Goal: Complete application form: Complete application form

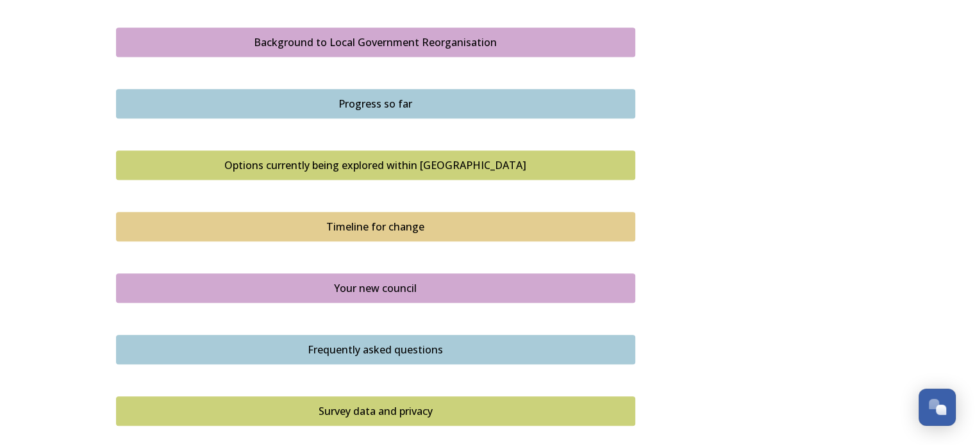
scroll to position [769, 0]
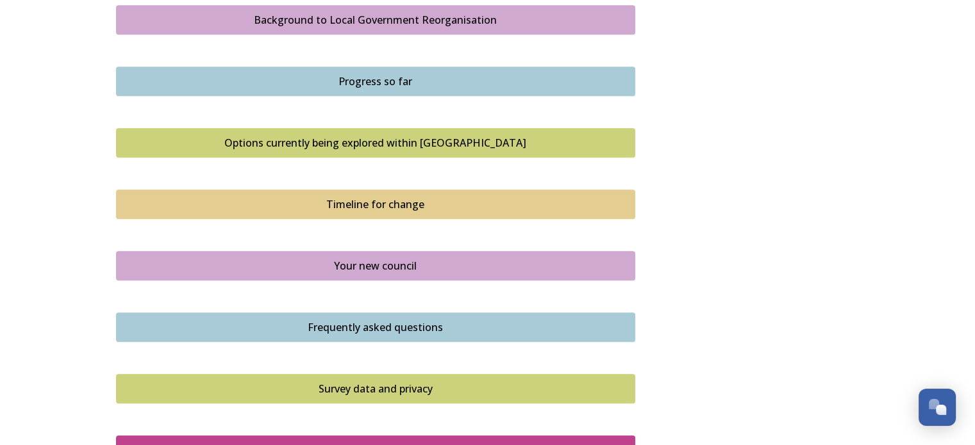
click at [356, 267] on div "Your new council" at bounding box center [375, 265] width 505 height 15
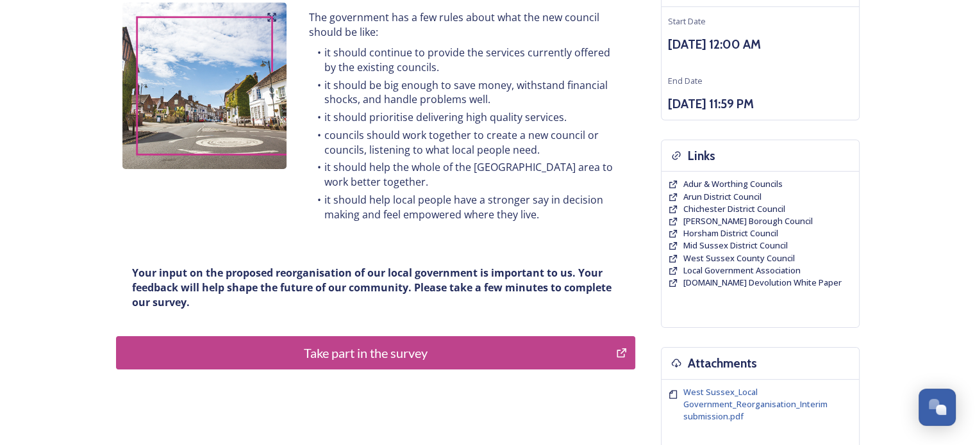
scroll to position [192, 0]
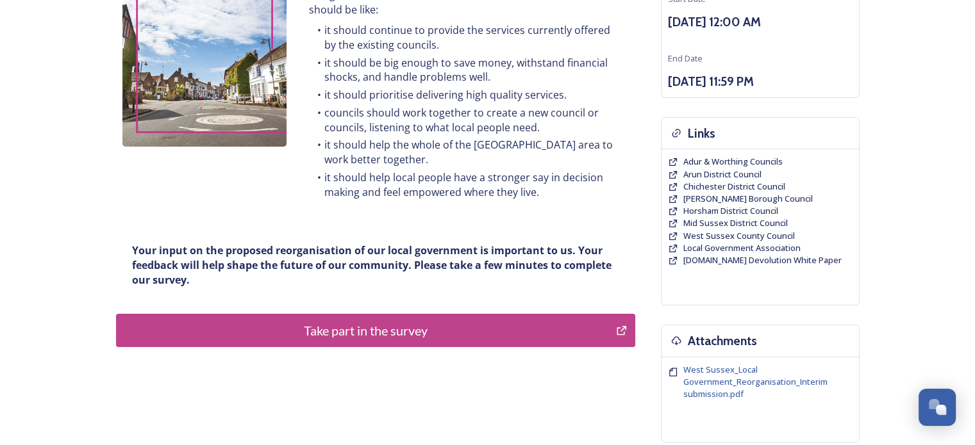
click at [430, 321] on div "Take part in the survey" at bounding box center [366, 330] width 486 height 19
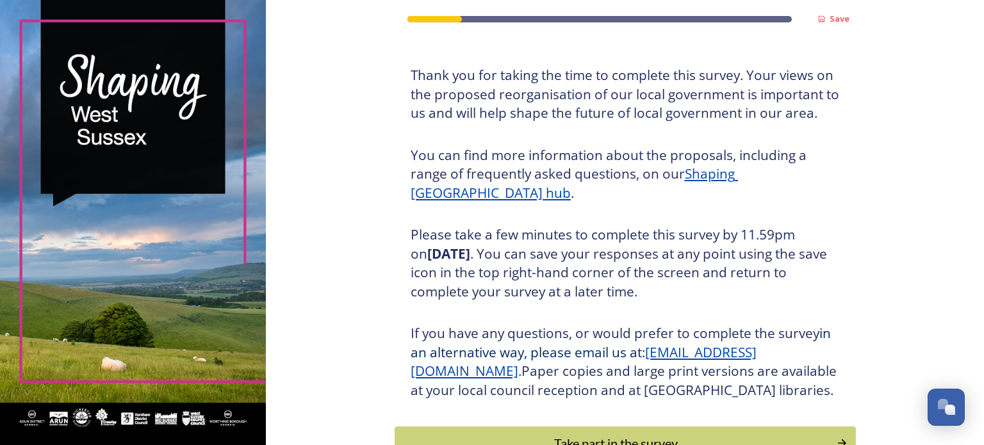
scroll to position [169, 0]
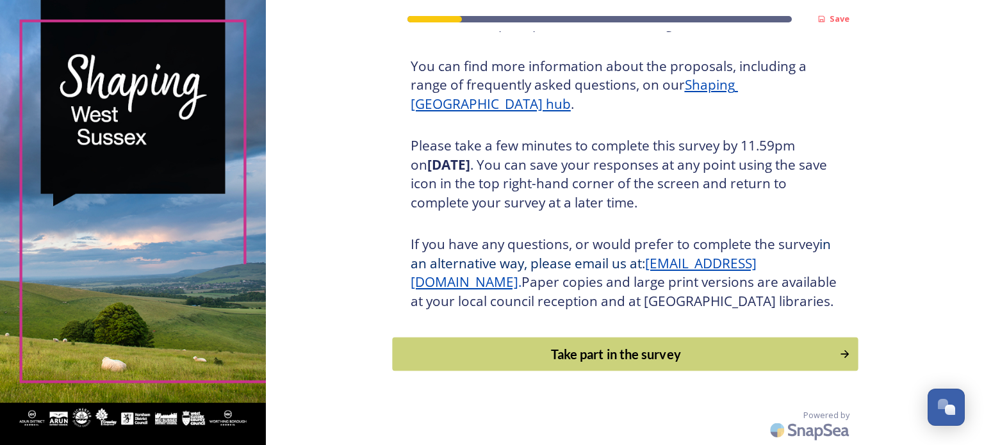
click at [634, 353] on div "Take part in the survey" at bounding box center [615, 354] width 433 height 19
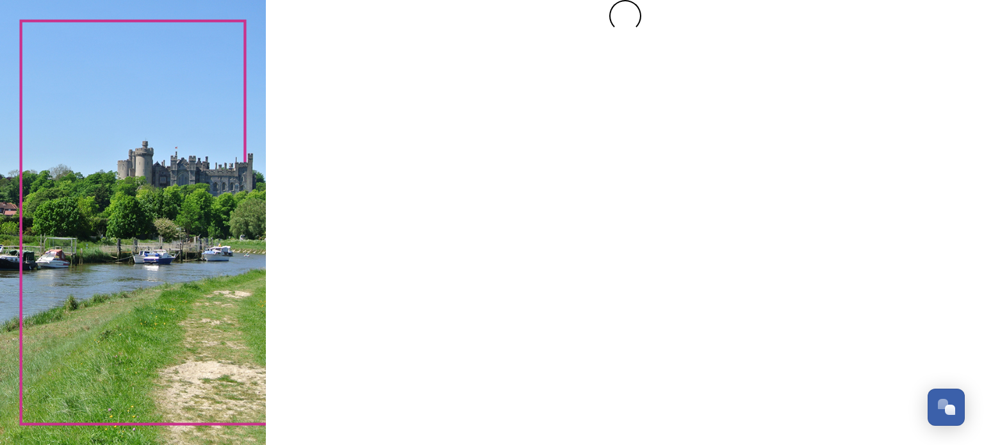
scroll to position [0, 0]
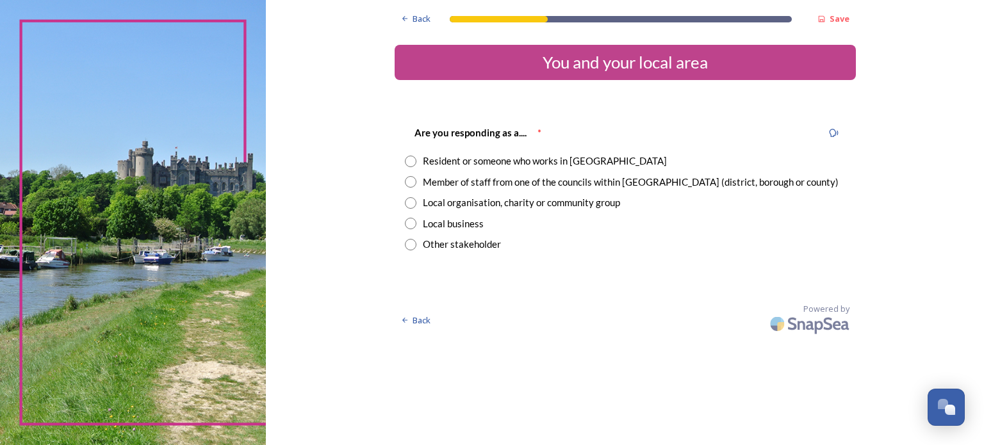
click at [507, 163] on div "Resident or someone who works in [GEOGRAPHIC_DATA]" at bounding box center [545, 161] width 244 height 15
radio input "true"
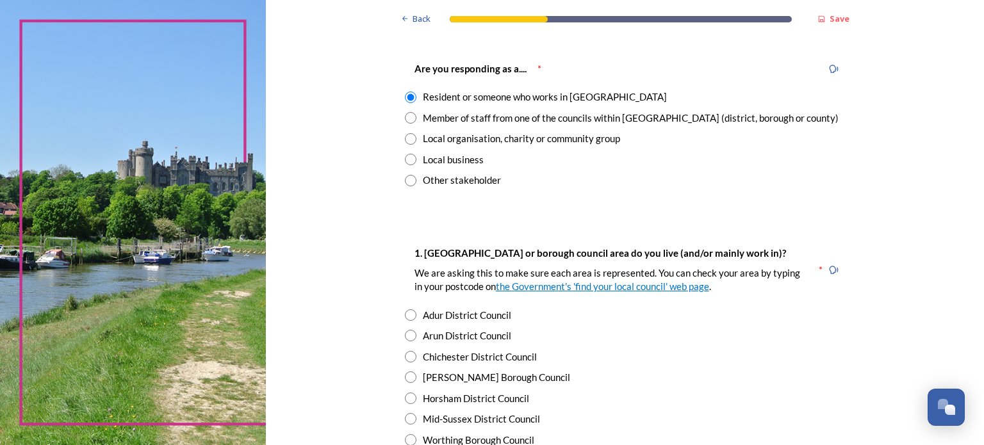
scroll to position [128, 0]
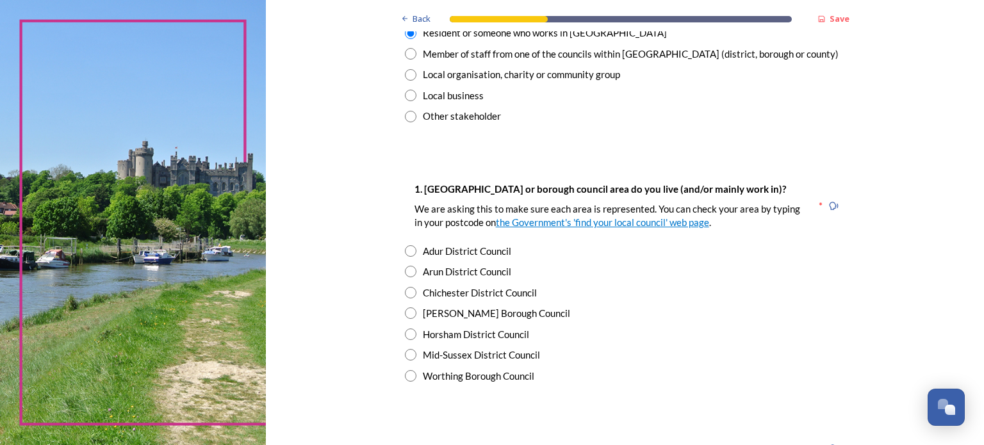
click at [408, 248] on input "radio" at bounding box center [411, 251] width 12 height 12
radio input "true"
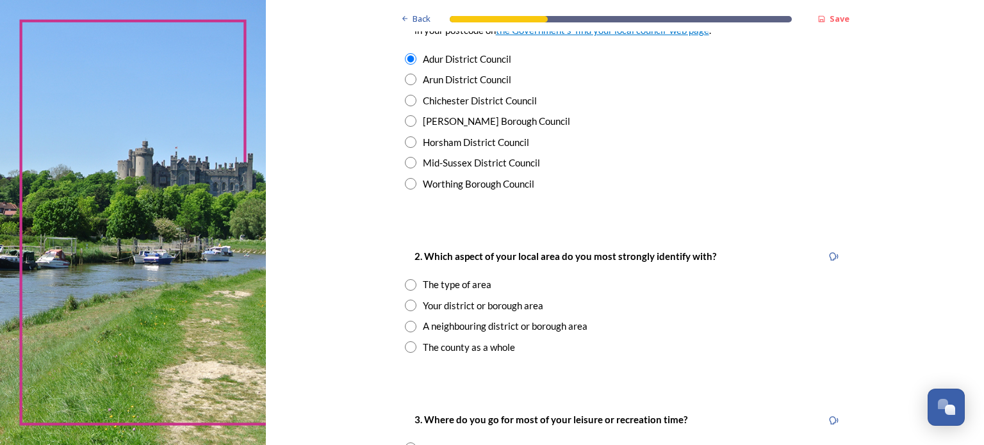
scroll to position [385, 0]
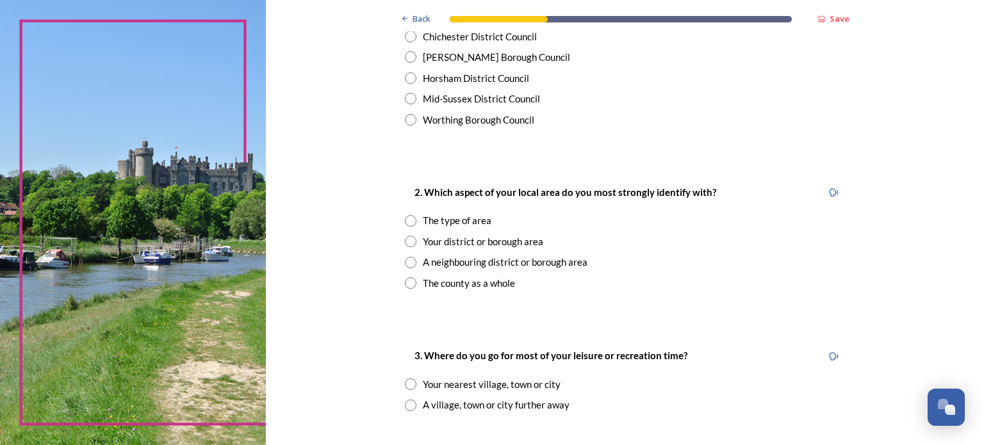
click at [405, 241] on input "radio" at bounding box center [411, 242] width 12 height 12
radio input "true"
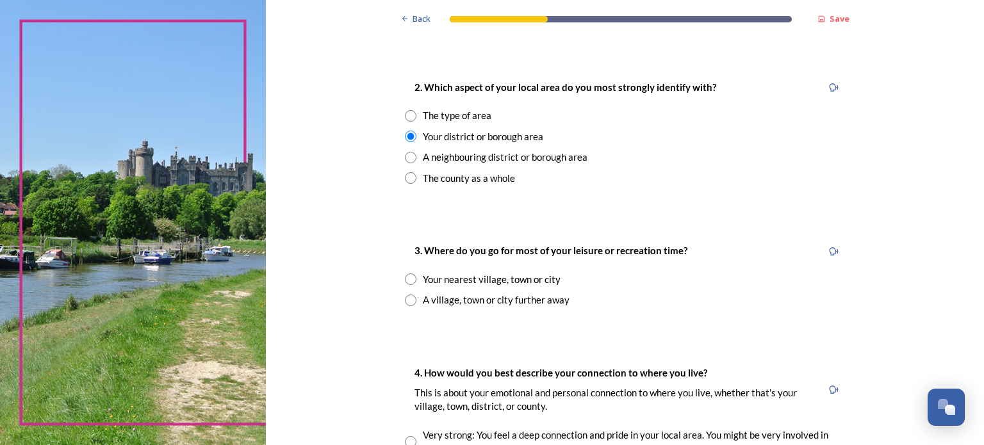
scroll to position [513, 0]
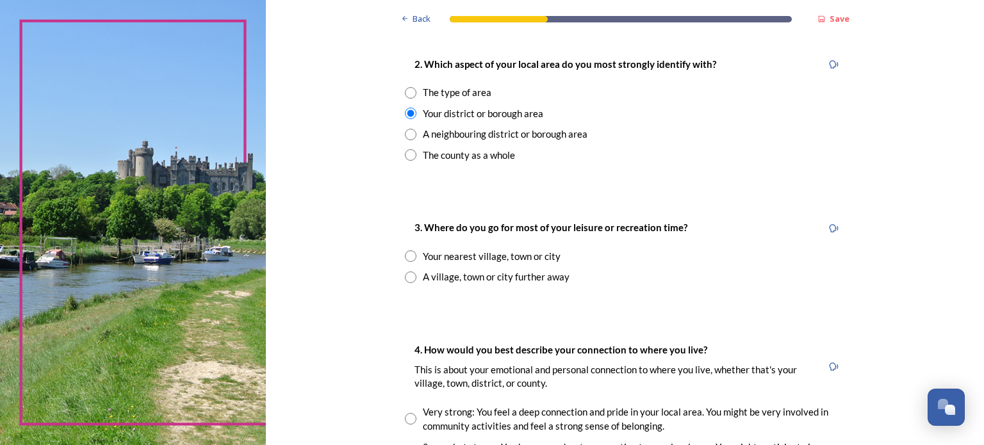
click at [408, 255] on input "radio" at bounding box center [411, 257] width 12 height 12
radio input "true"
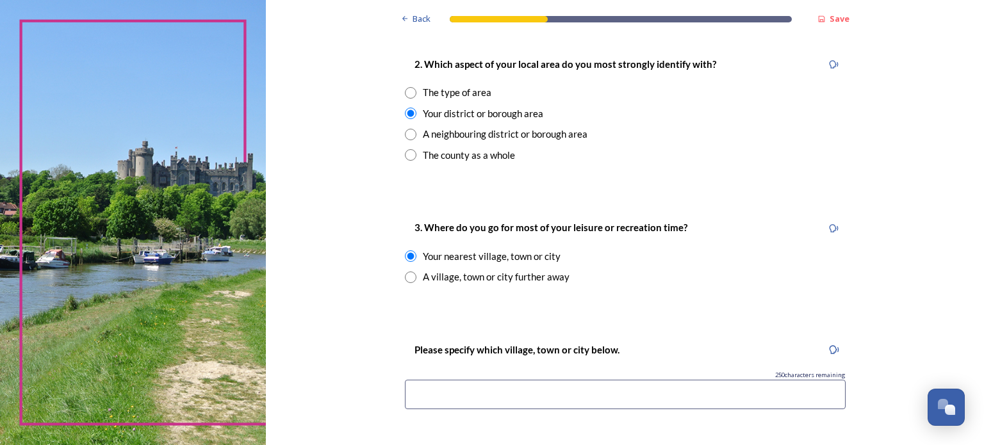
click at [498, 401] on input at bounding box center [625, 394] width 441 height 29
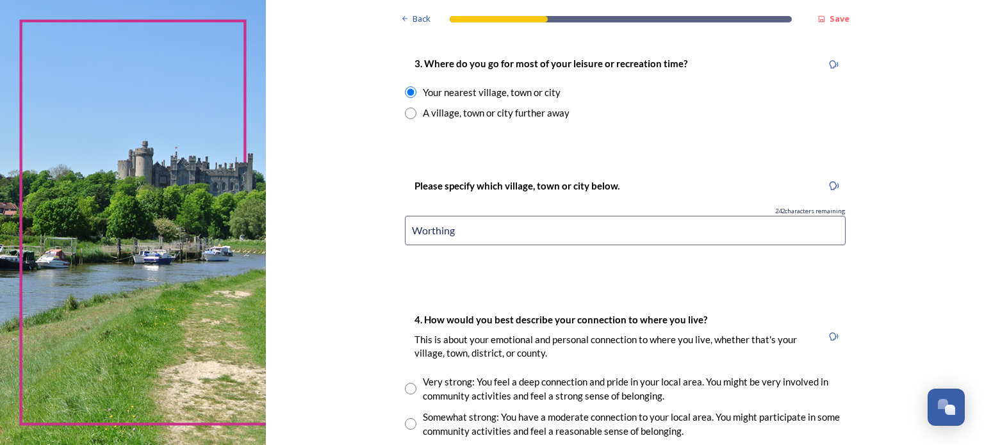
scroll to position [769, 0]
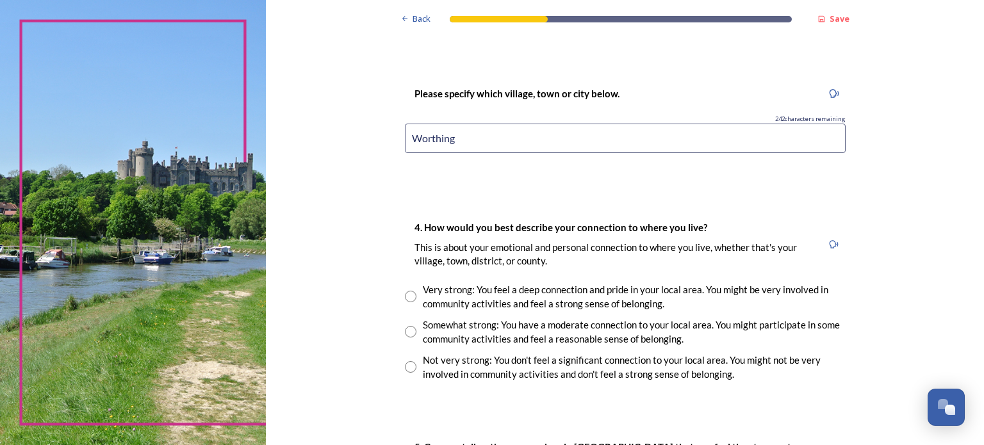
type input "Worthing"
click at [405, 330] on input "radio" at bounding box center [411, 332] width 12 height 12
radio input "true"
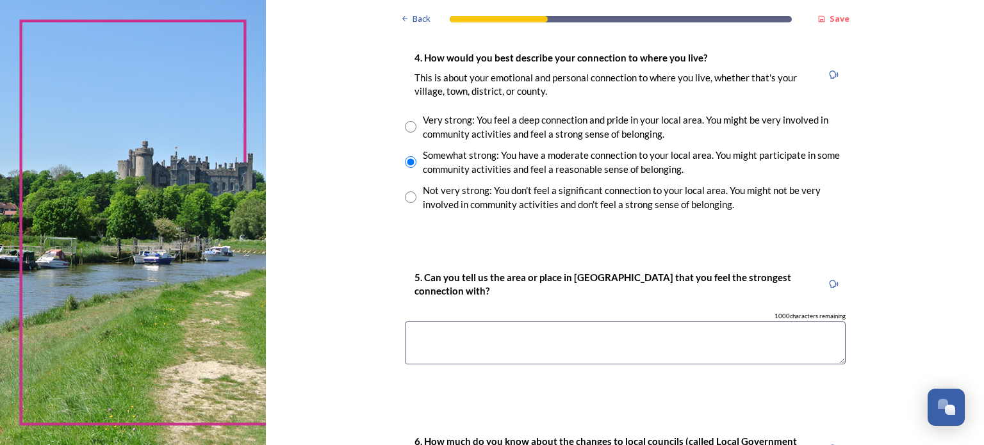
scroll to position [961, 0]
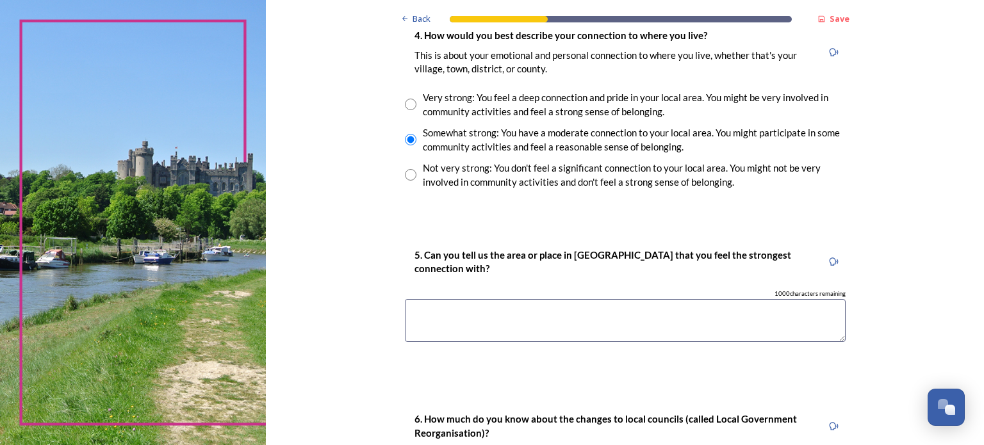
click at [420, 317] on textarea at bounding box center [625, 320] width 441 height 43
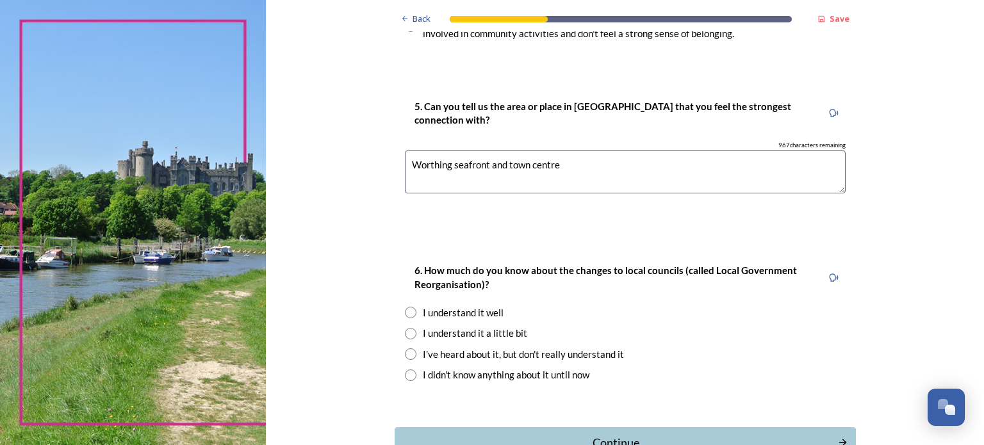
scroll to position [1154, 0]
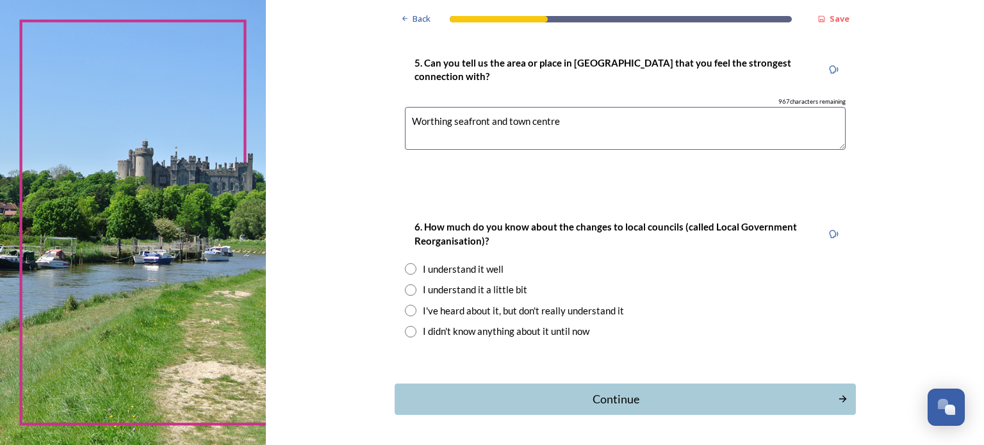
type textarea "Worthing seafront and town centre"
click at [407, 289] on input "radio" at bounding box center [411, 291] width 12 height 12
radio input "true"
click at [626, 392] on div "Continue" at bounding box center [616, 399] width 434 height 17
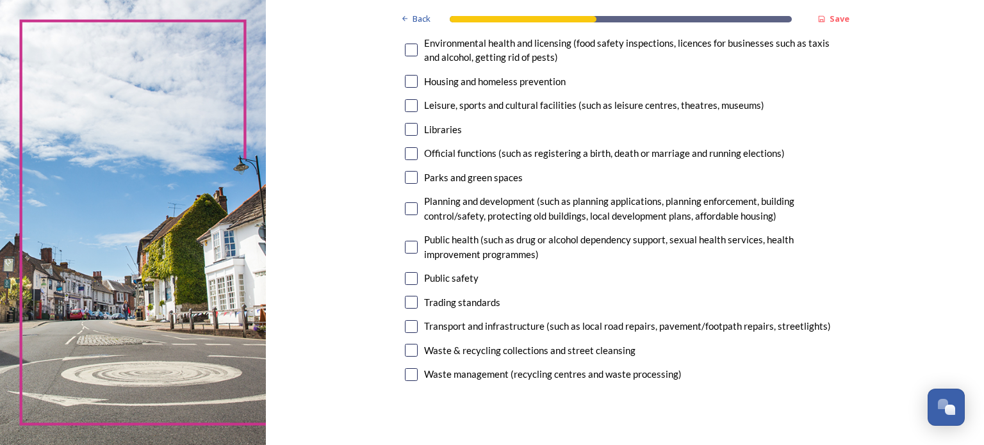
scroll to position [385, 0]
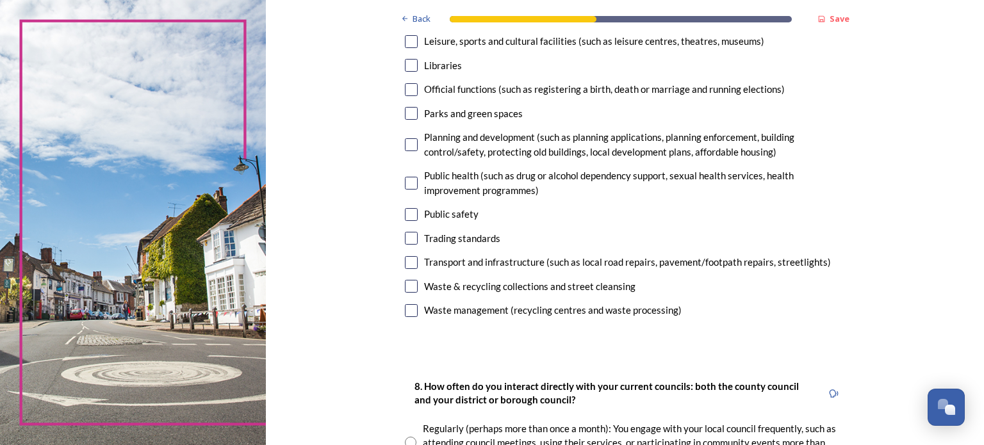
click at [407, 265] on input "checkbox" at bounding box center [411, 262] width 13 height 13
checkbox input "true"
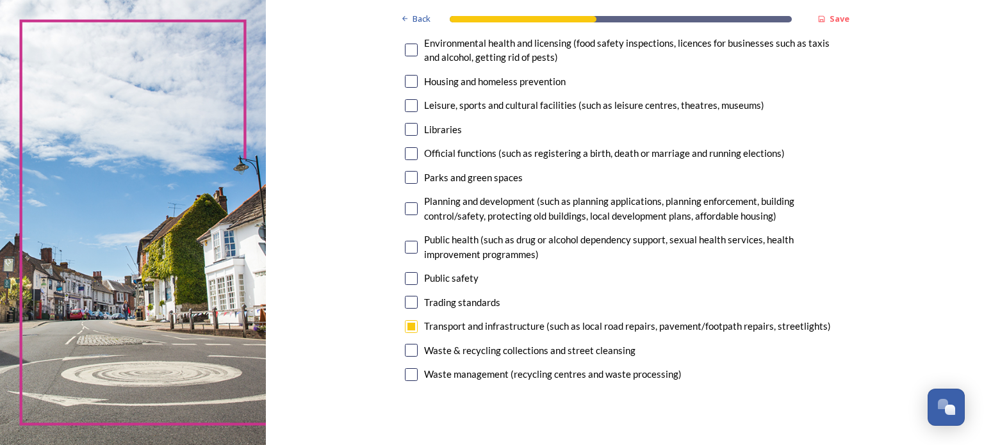
click at [409, 208] on input "checkbox" at bounding box center [411, 209] width 13 height 13
checkbox input "true"
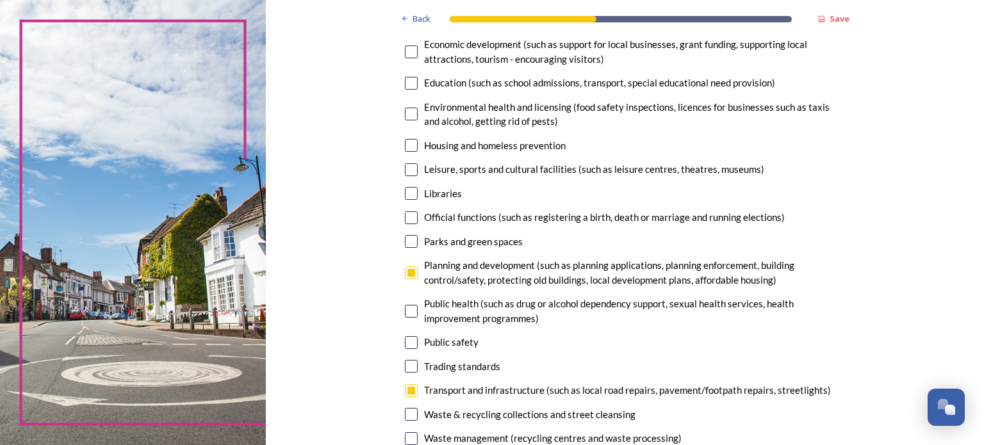
click at [405, 171] on input "checkbox" at bounding box center [411, 169] width 13 height 13
checkbox input "true"
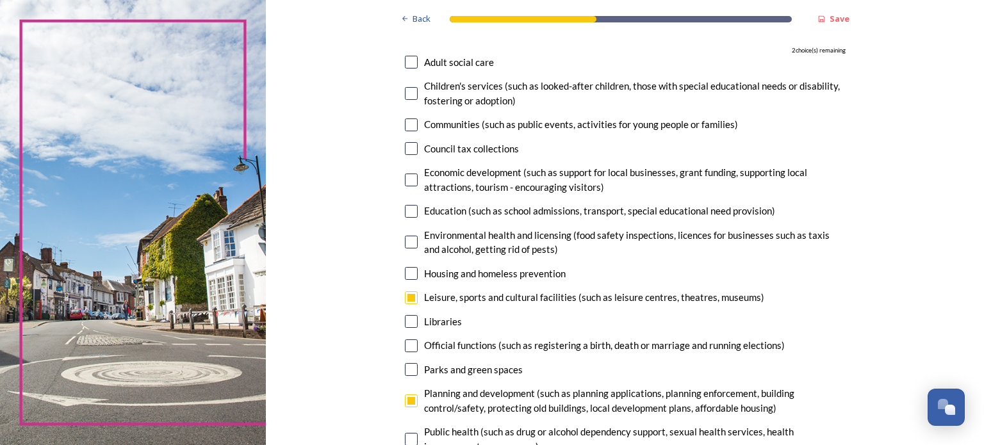
scroll to position [64, 0]
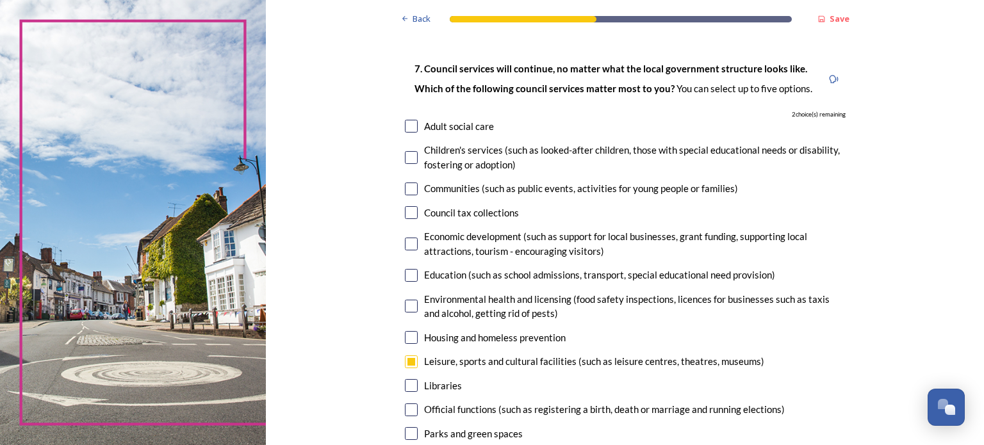
click at [405, 245] on input "checkbox" at bounding box center [411, 244] width 13 height 13
checkbox input "true"
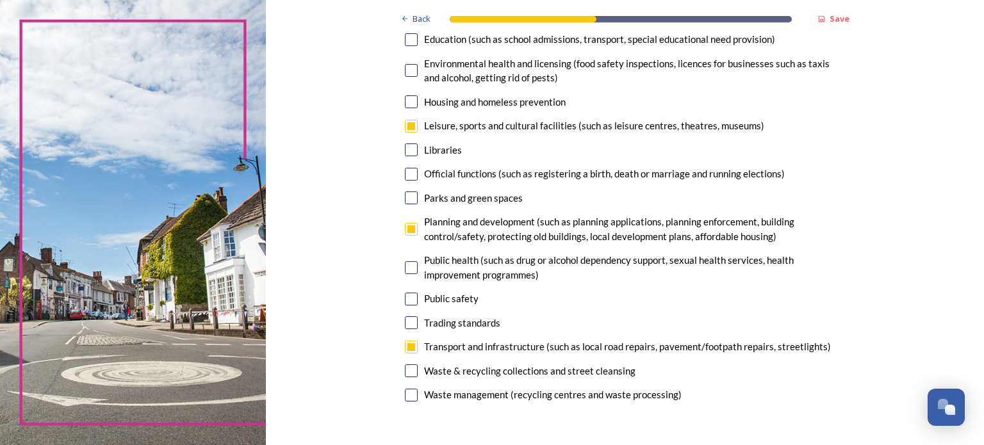
scroll to position [320, 0]
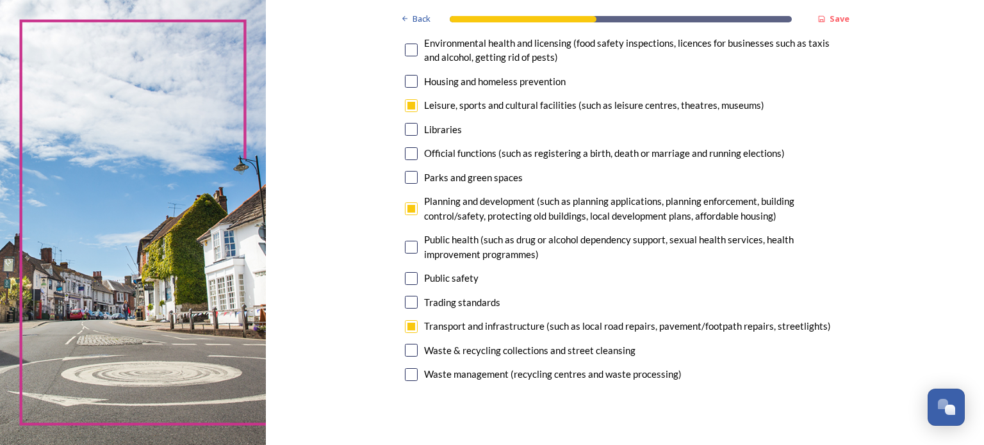
click at [410, 279] on input "checkbox" at bounding box center [411, 278] width 13 height 13
checkbox input "true"
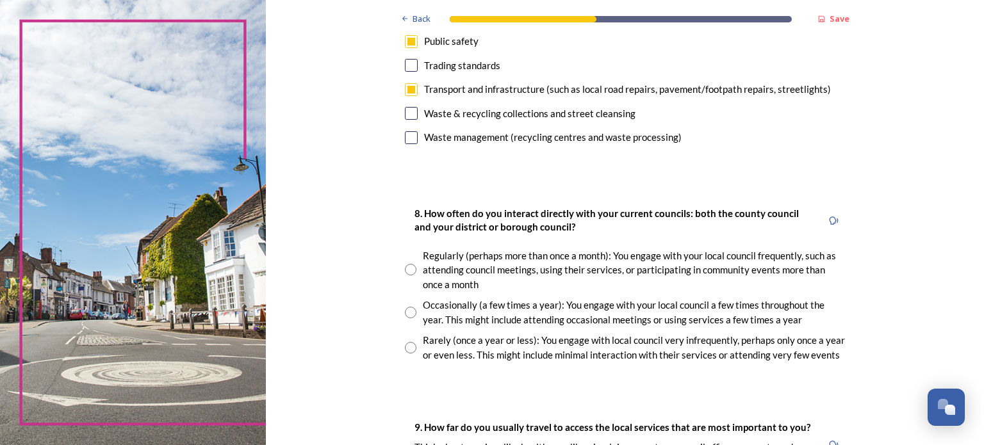
scroll to position [577, 0]
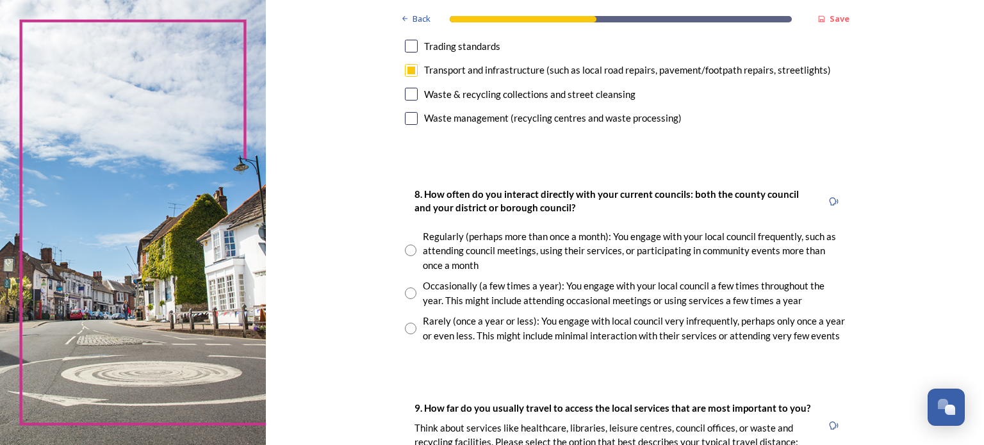
click at [406, 290] on input "radio" at bounding box center [411, 294] width 12 height 12
radio input "true"
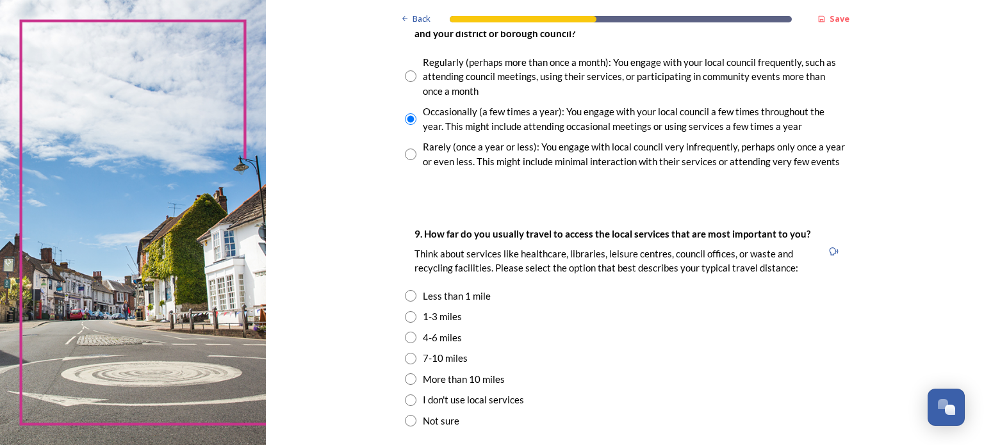
scroll to position [769, 0]
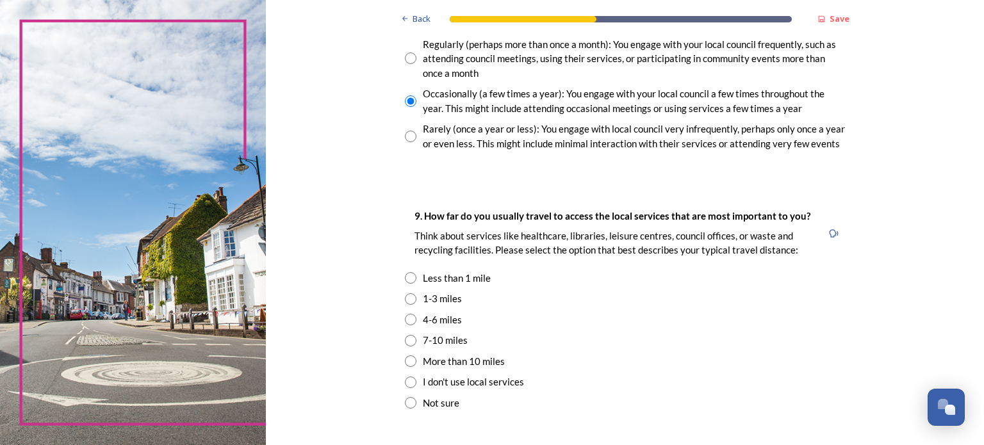
click at [409, 299] on input "radio" at bounding box center [411, 300] width 12 height 12
radio input "true"
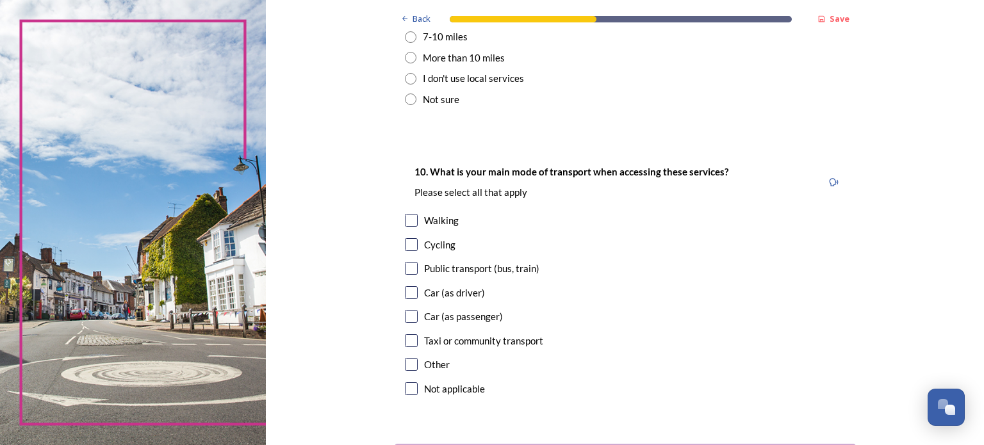
scroll to position [1090, 0]
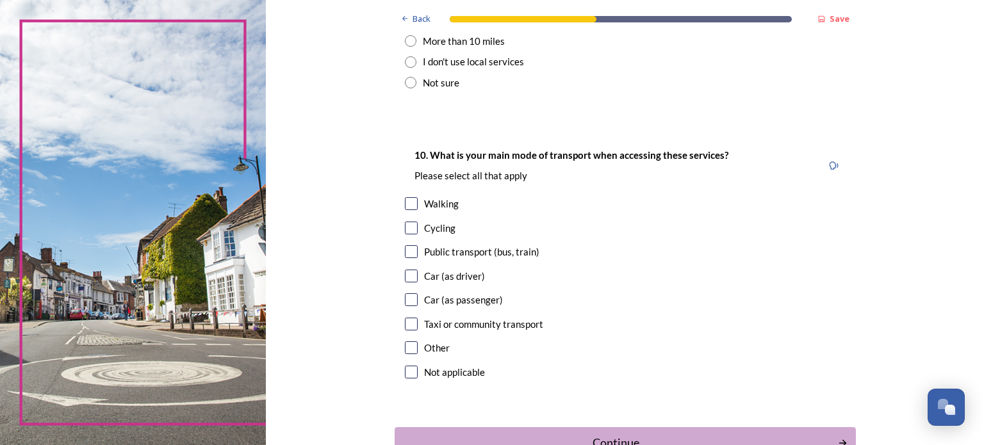
click at [406, 277] on input "checkbox" at bounding box center [411, 276] width 13 height 13
checkbox input "true"
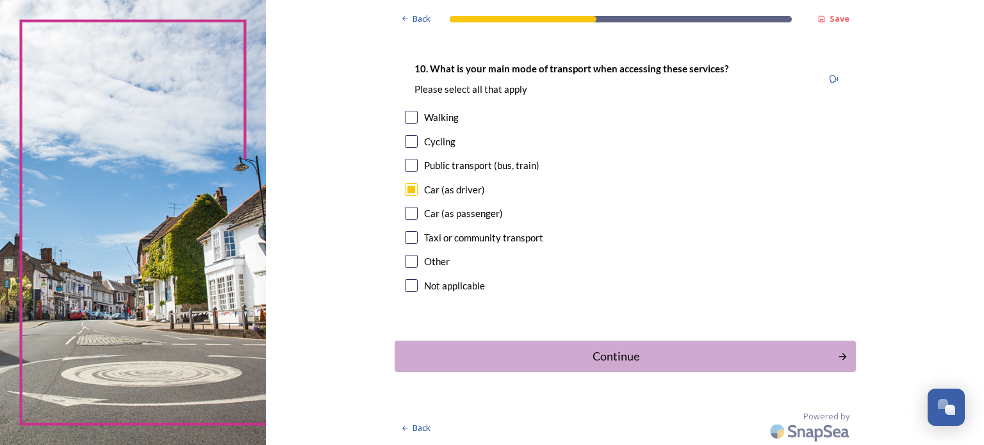
scroll to position [1177, 0]
click at [600, 353] on div "Continue" at bounding box center [617, 355] width 430 height 17
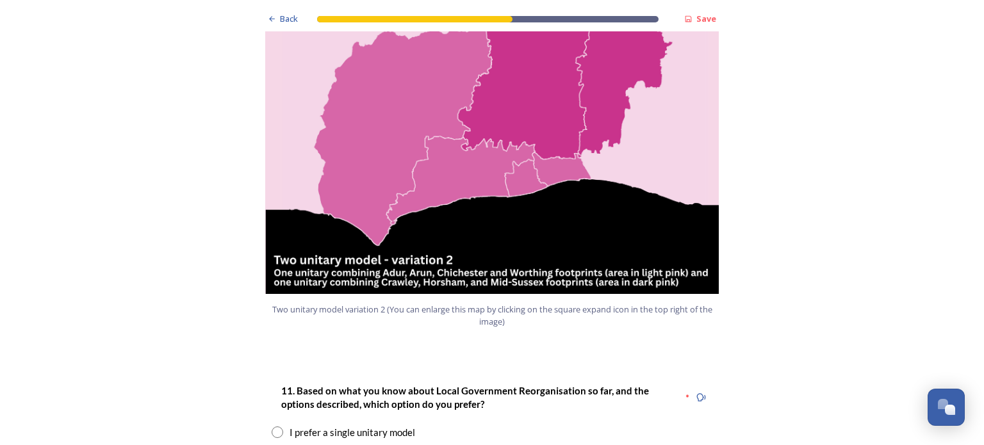
scroll to position [1474, 0]
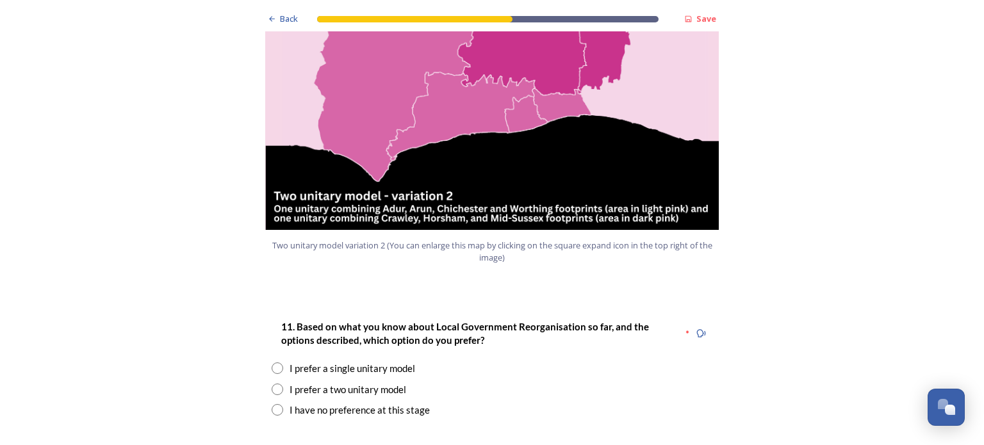
click at [272, 384] on input "radio" at bounding box center [278, 390] width 12 height 12
radio input "true"
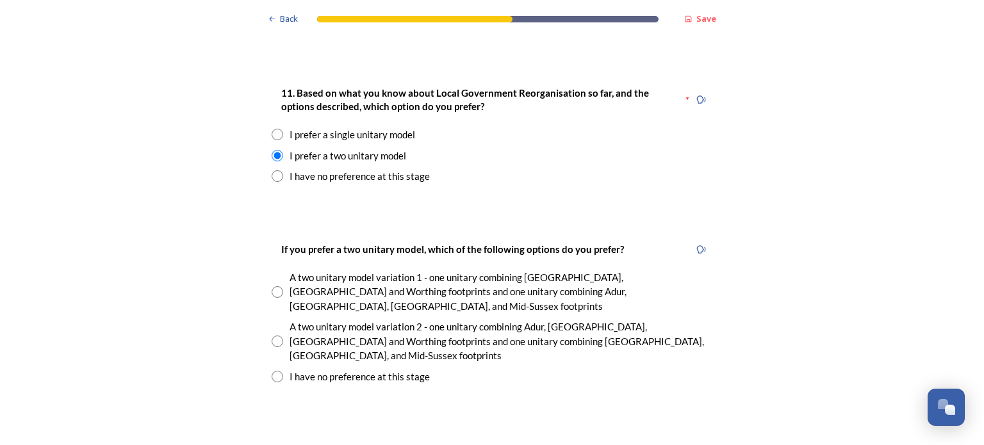
scroll to position [1731, 0]
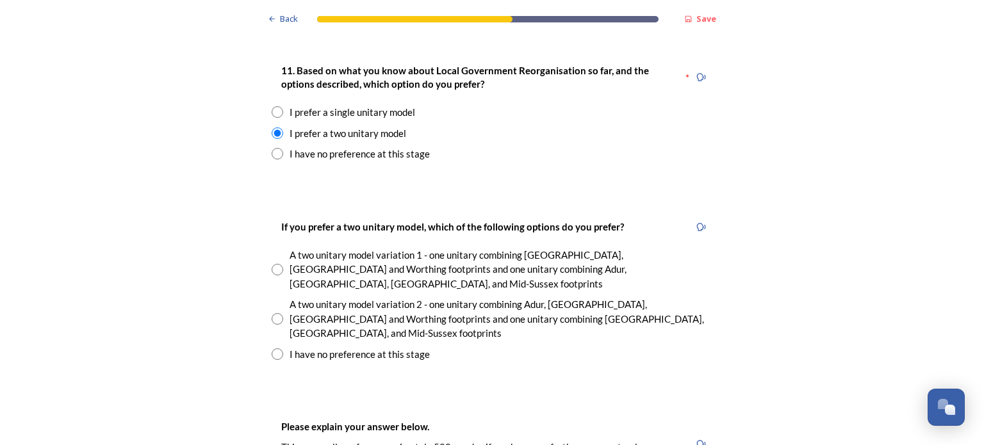
click at [274, 264] on input "radio" at bounding box center [278, 270] width 12 height 12
radio input "true"
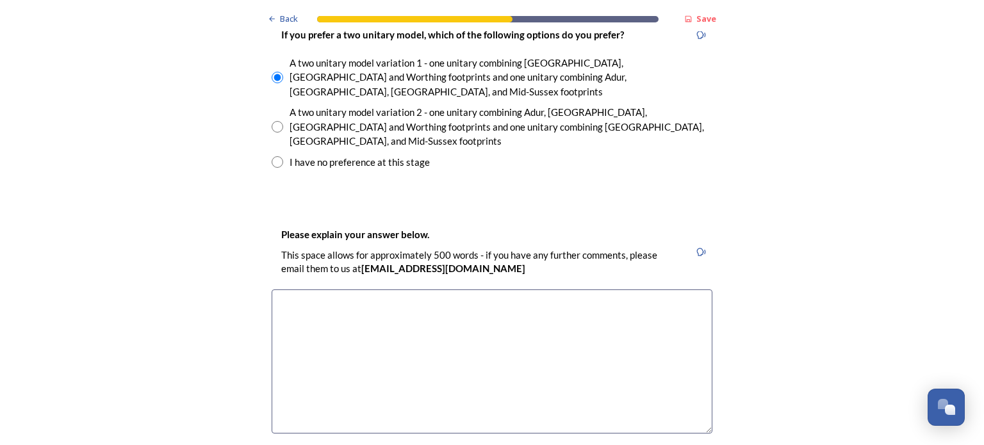
scroll to position [1859, 0]
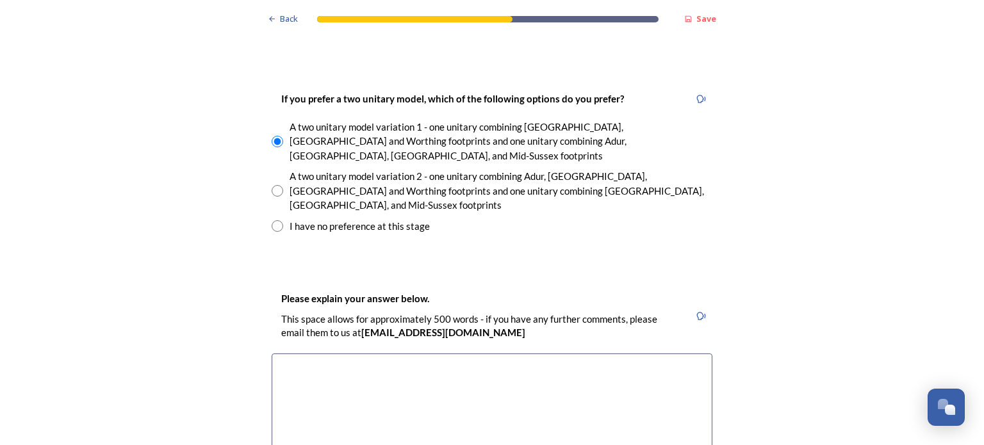
click at [308, 354] on textarea at bounding box center [492, 426] width 441 height 144
type textarea "The requirements and"
drag, startPoint x: 374, startPoint y: 299, endPoint x: 270, endPoint y: 310, distance: 104.3
click at [272, 354] on textarea "The requirements and" at bounding box center [492, 426] width 441 height 144
click at [311, 354] on textarea "Coastal twns have very different requirements to" at bounding box center [492, 426] width 441 height 144
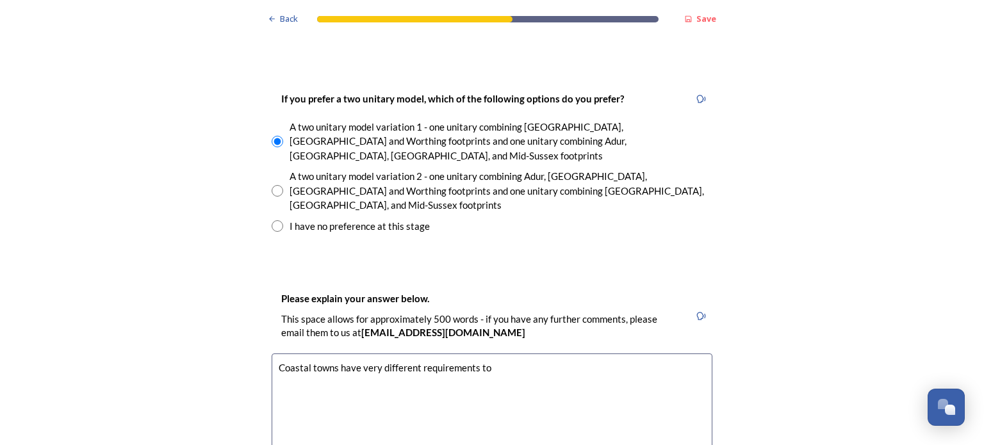
click at [488, 354] on textarea "Coastal towns have very different requirements to" at bounding box center [492, 426] width 441 height 144
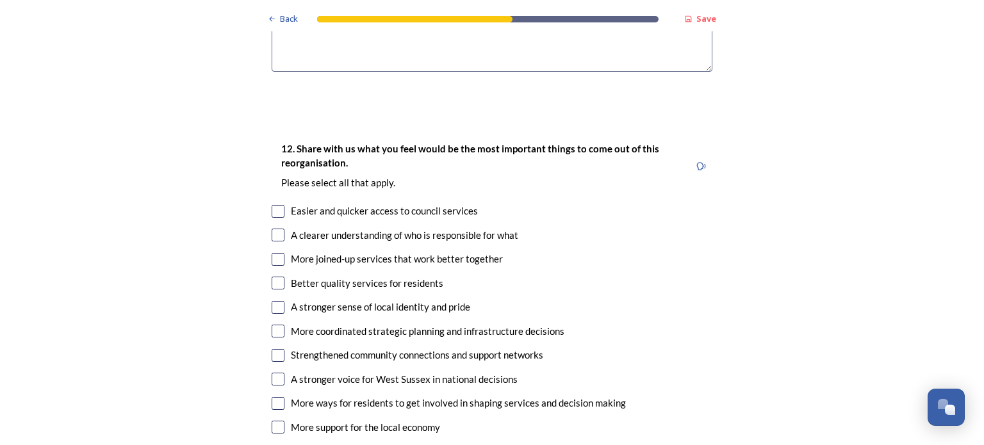
scroll to position [2307, 0]
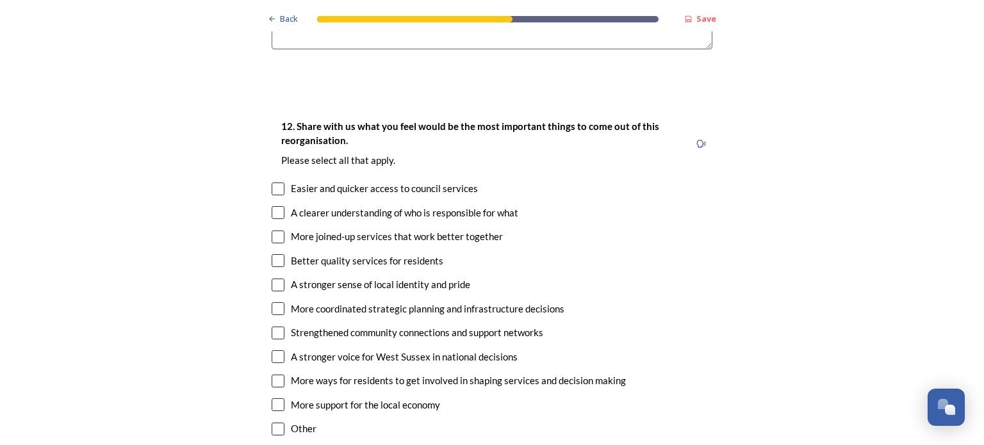
type textarea "Coastal towns have very different requirements than more rural towns."
click at [274, 183] on input "checkbox" at bounding box center [278, 189] width 13 height 13
checkbox input "true"
click at [273, 206] on input "checkbox" at bounding box center [278, 212] width 13 height 13
checkbox input "true"
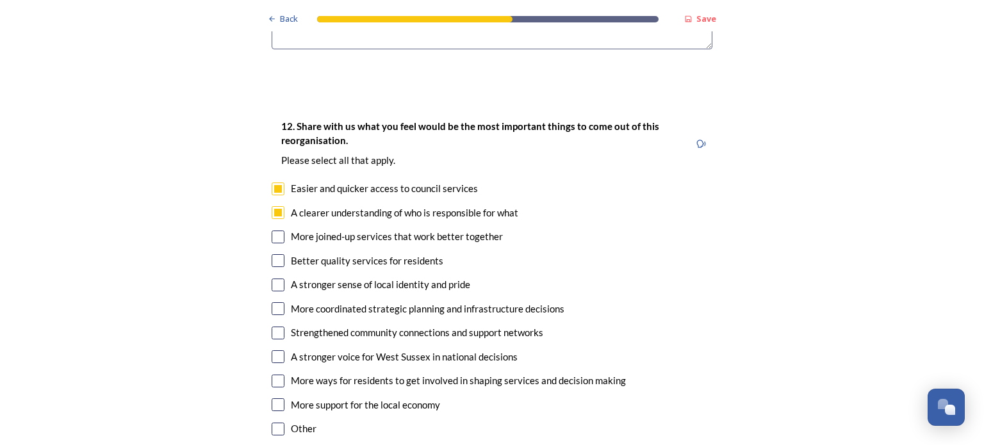
click at [272, 231] on input "checkbox" at bounding box center [278, 237] width 13 height 13
checkbox input "true"
click at [272, 254] on input "checkbox" at bounding box center [278, 260] width 13 height 13
checkbox input "true"
click at [280, 278] on div "A stronger sense of local identity and pride" at bounding box center [492, 285] width 441 height 15
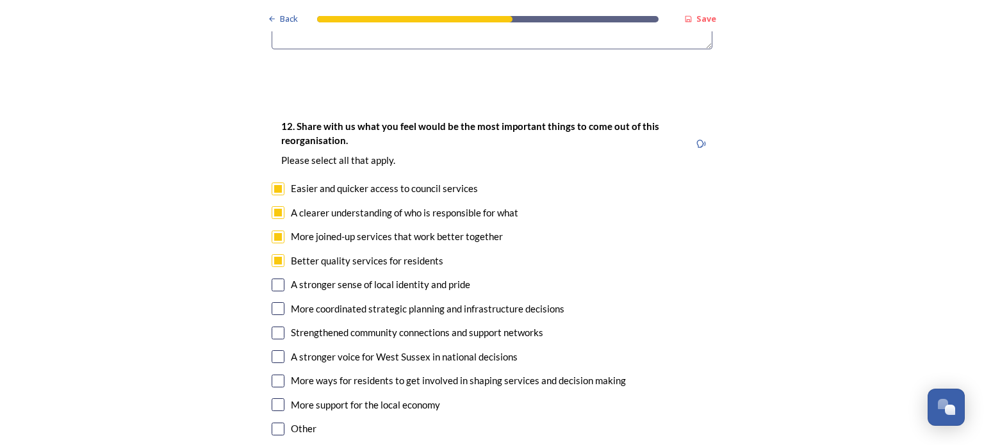
checkbox input "true"
click at [272, 303] on input "checkbox" at bounding box center [278, 309] width 13 height 13
checkbox input "true"
click at [272, 327] on input "checkbox" at bounding box center [278, 333] width 13 height 13
checkbox input "true"
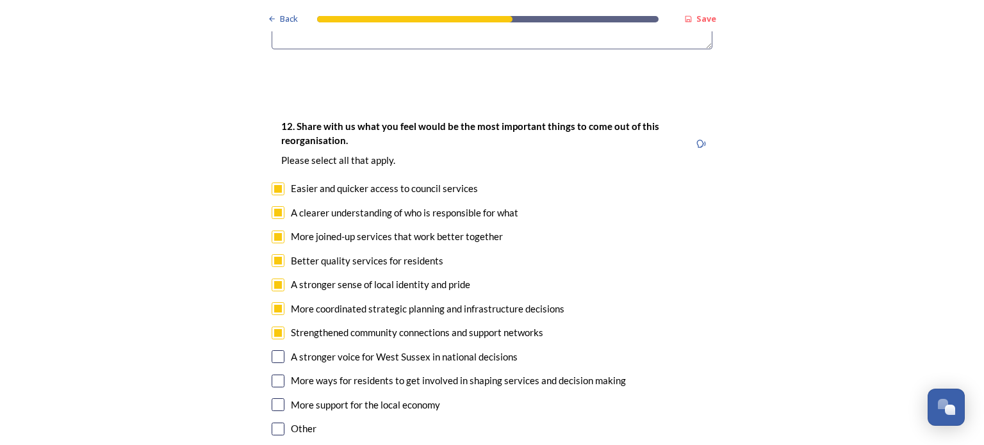
click at [272, 351] on input "checkbox" at bounding box center [278, 357] width 13 height 13
checkbox input "true"
click at [278, 399] on input "checkbox" at bounding box center [278, 405] width 13 height 13
checkbox input "true"
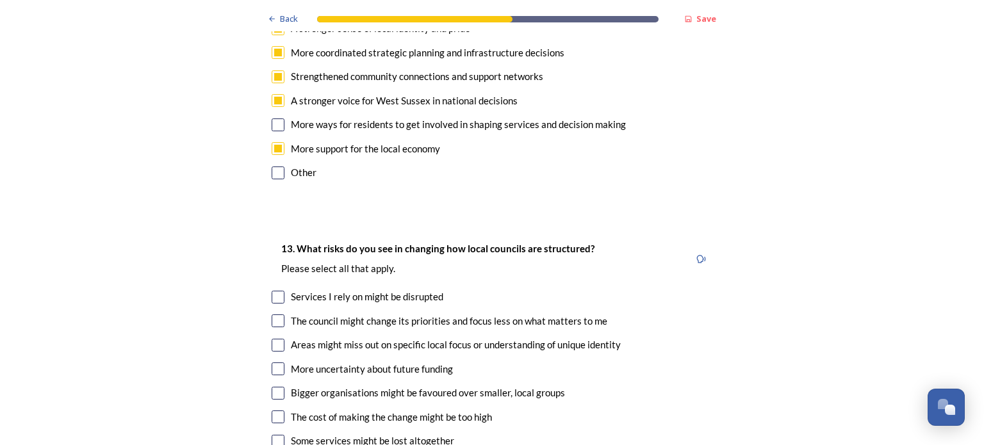
scroll to position [2628, 0]
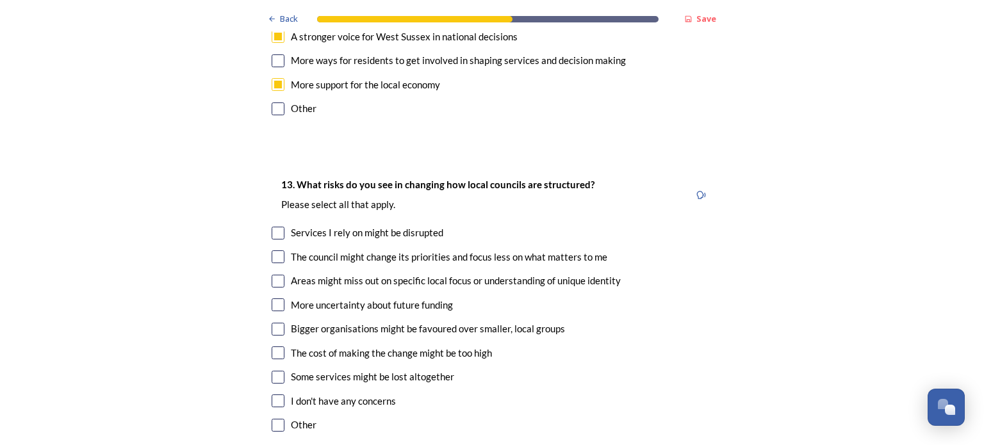
click at [273, 227] on input "checkbox" at bounding box center [278, 233] width 13 height 13
checkbox input "false"
click at [272, 251] on input "checkbox" at bounding box center [278, 257] width 13 height 13
checkbox input "true"
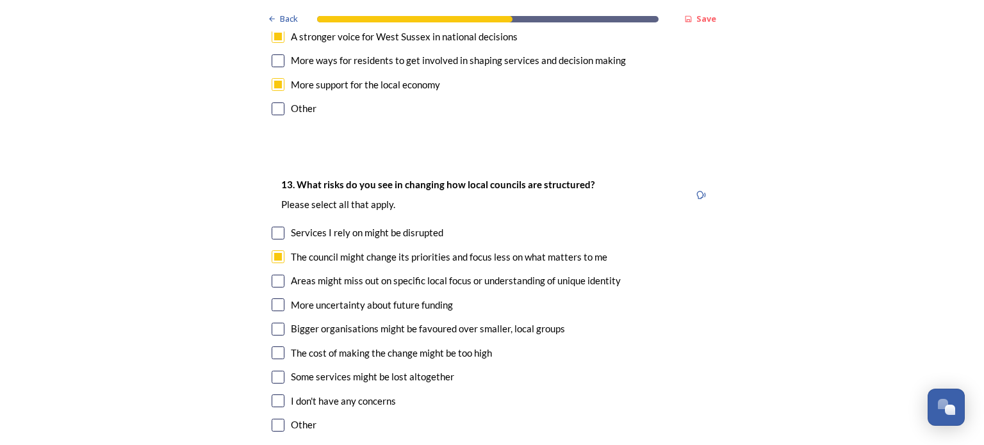
click at [272, 275] on input "checkbox" at bounding box center [278, 281] width 13 height 13
checkbox input "true"
click at [272, 347] on input "checkbox" at bounding box center [278, 353] width 13 height 13
checkbox input "true"
click at [272, 371] on input "checkbox" at bounding box center [278, 377] width 13 height 13
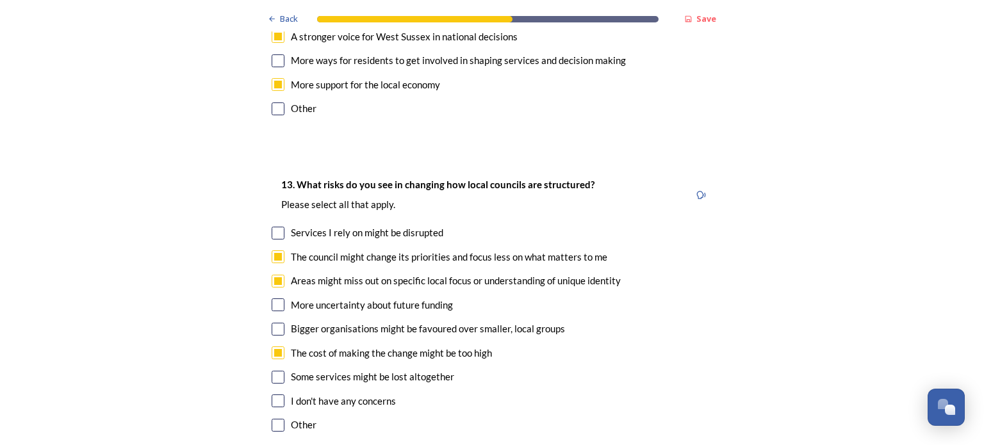
checkbox input "true"
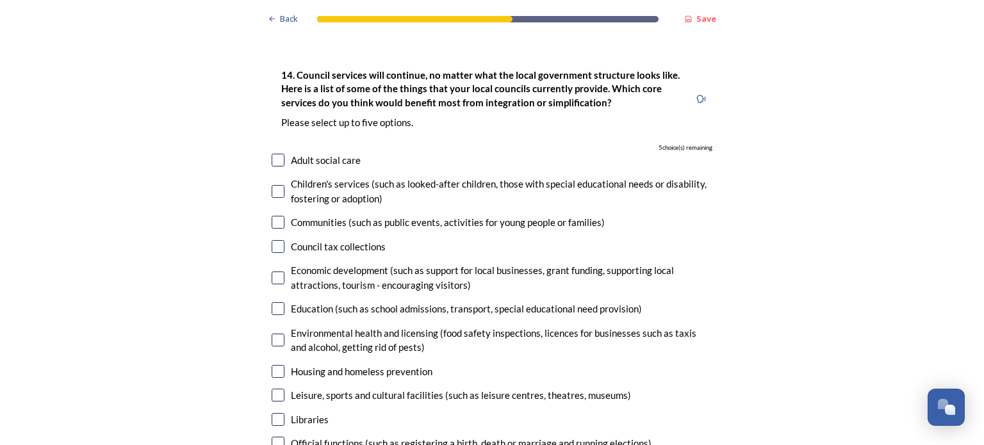
scroll to position [3076, 0]
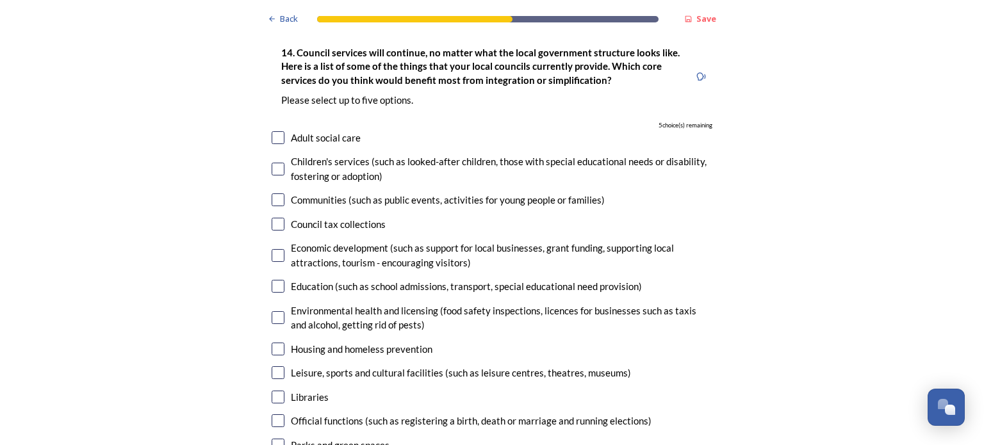
click at [275, 249] on input "checkbox" at bounding box center [278, 255] width 13 height 13
checkbox input "true"
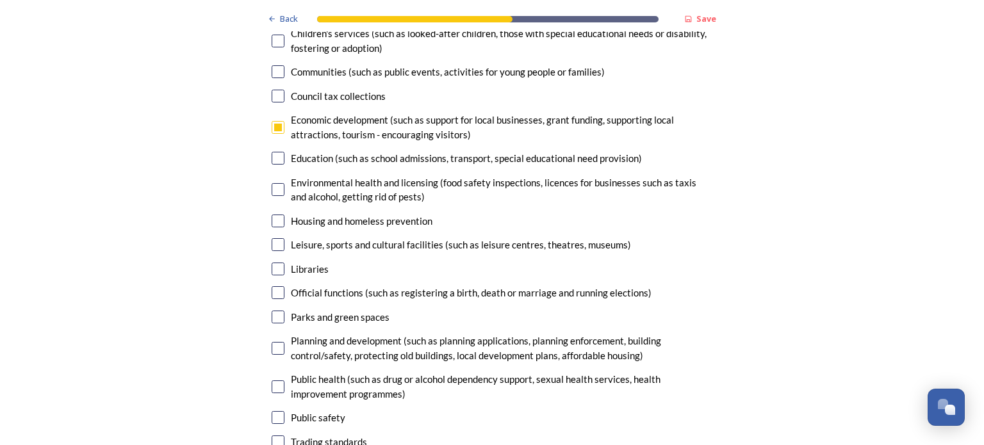
scroll to position [3269, 0]
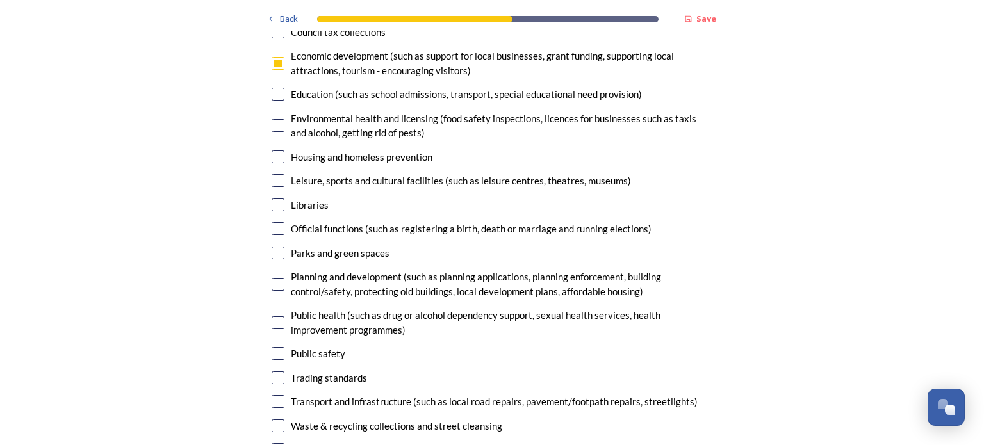
click at [276, 347] on input "checkbox" at bounding box center [278, 353] width 13 height 13
checkbox input "true"
click at [276, 395] on input "checkbox" at bounding box center [278, 401] width 13 height 13
checkbox input "true"
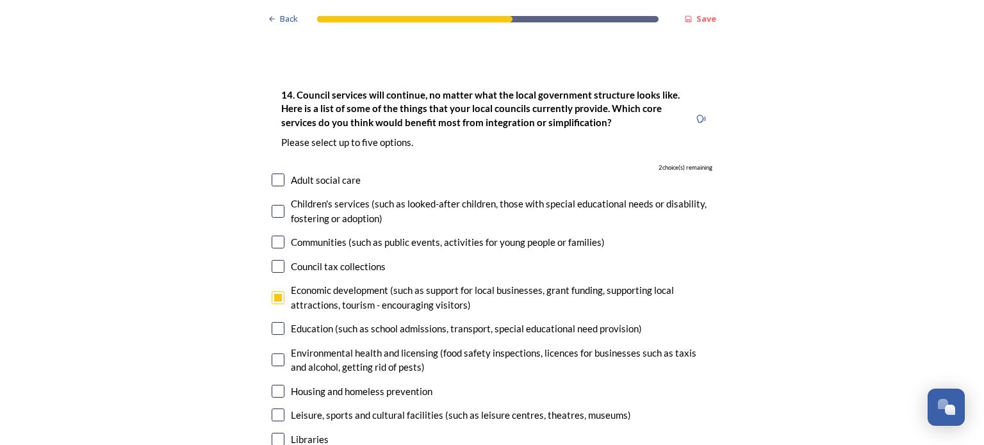
scroll to position [3012, 0]
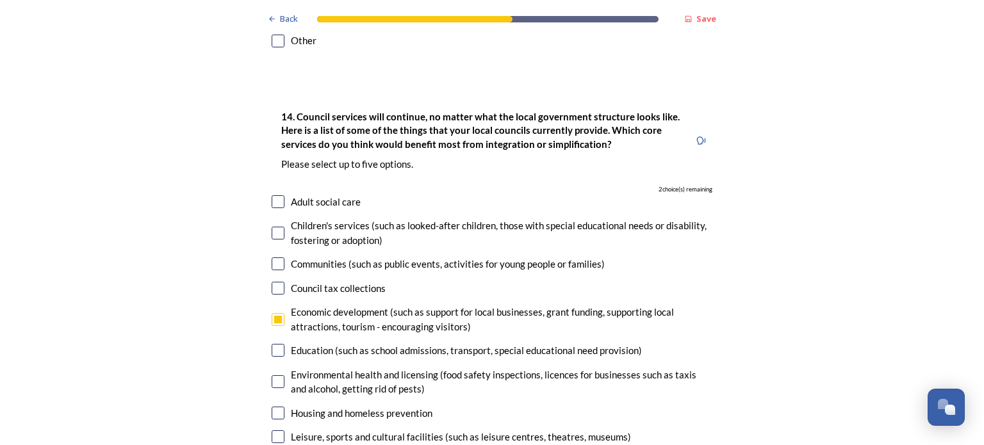
click at [276, 258] on input "checkbox" at bounding box center [278, 264] width 13 height 13
checkbox input "true"
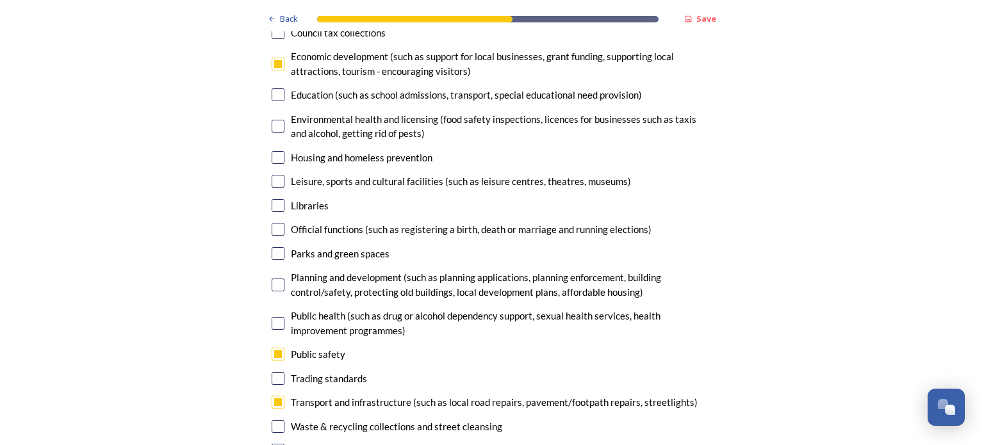
scroll to position [3269, 0]
click at [275, 174] on input "checkbox" at bounding box center [278, 180] width 13 height 13
checkbox input "true"
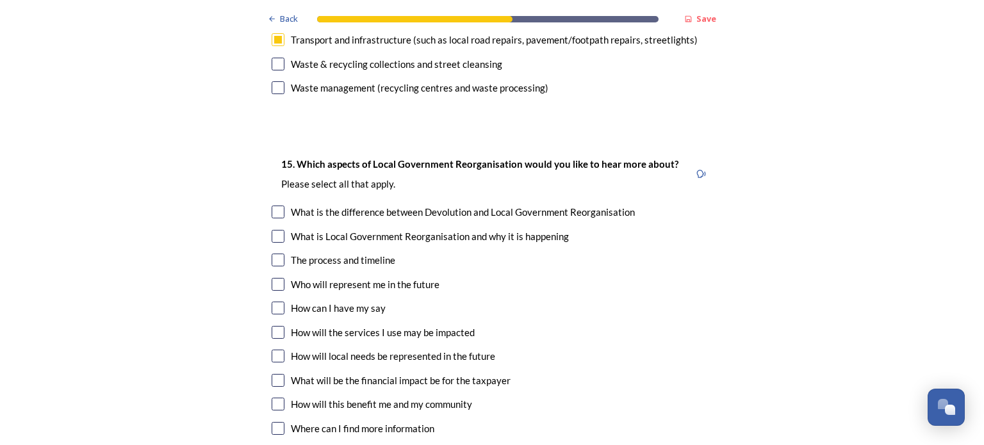
scroll to position [3653, 0]
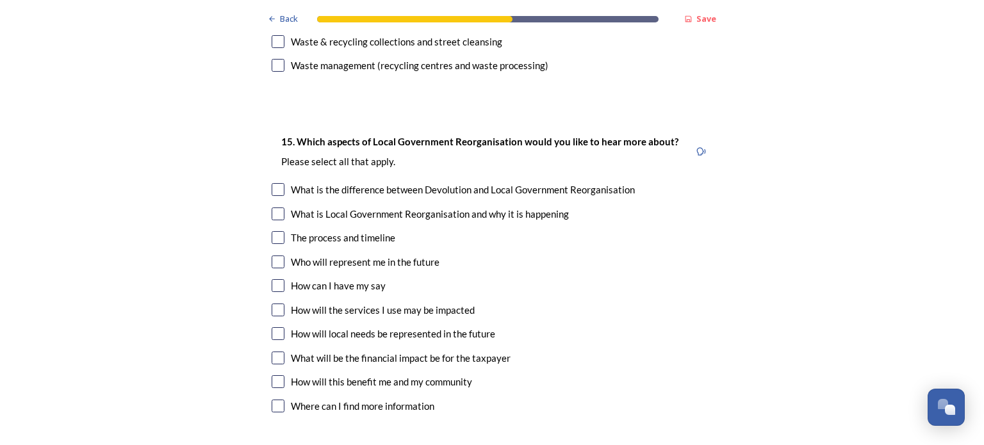
click at [272, 352] on input "checkbox" at bounding box center [278, 358] width 13 height 13
checkbox input "true"
click at [277, 376] on input "checkbox" at bounding box center [278, 382] width 13 height 13
checkbox input "true"
click at [278, 256] on input "checkbox" at bounding box center [278, 262] width 13 height 13
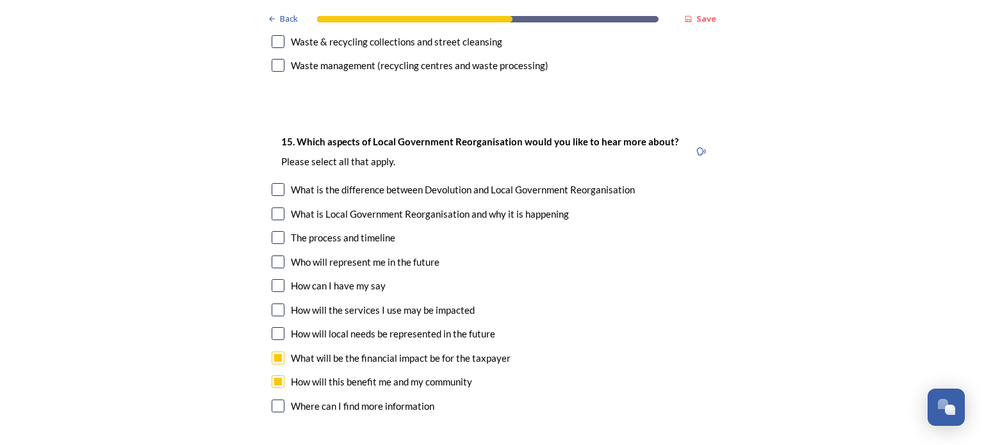
checkbox input "true"
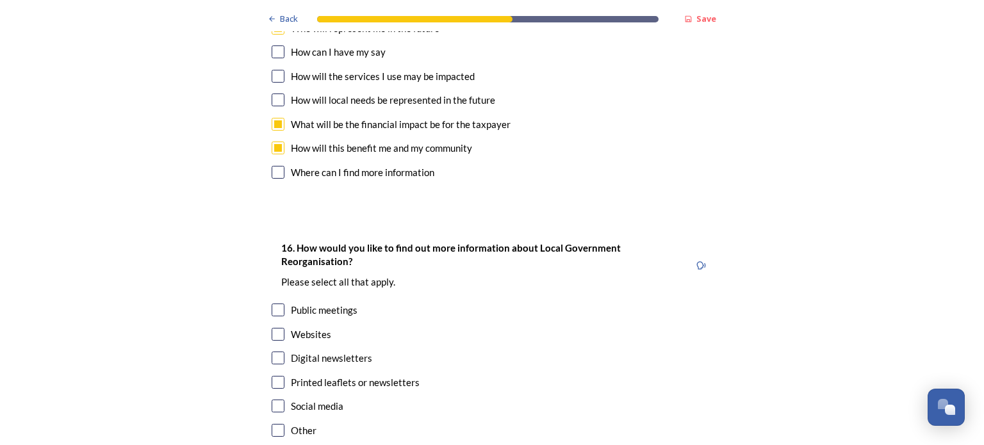
scroll to position [3910, 0]
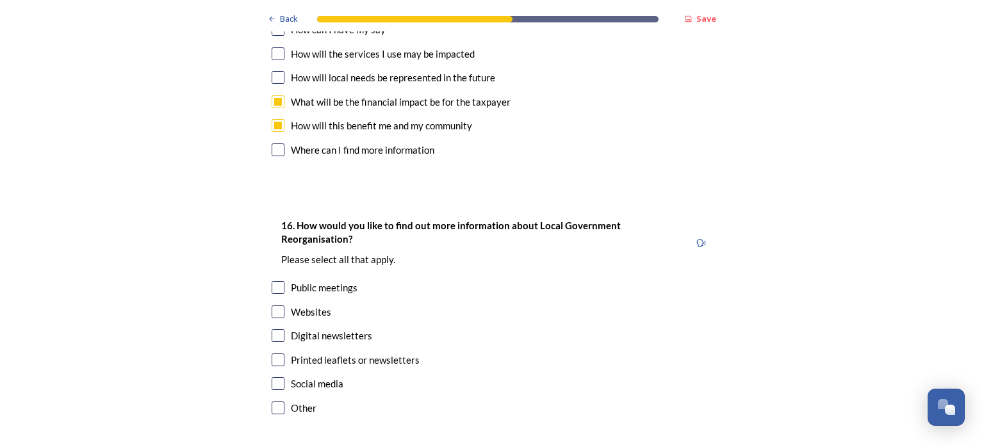
click at [274, 306] on input "checkbox" at bounding box center [278, 312] width 13 height 13
checkbox input "true"
click at [272, 329] on input "checkbox" at bounding box center [278, 335] width 13 height 13
checkbox input "true"
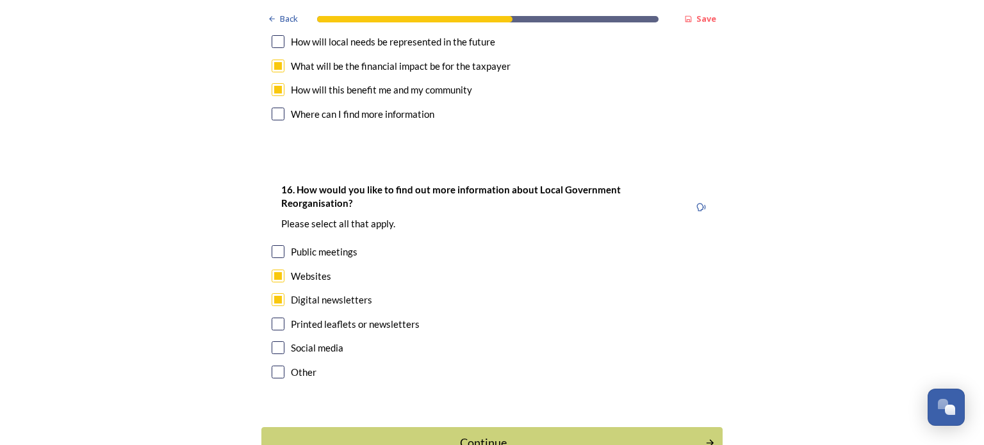
scroll to position [3966, 0]
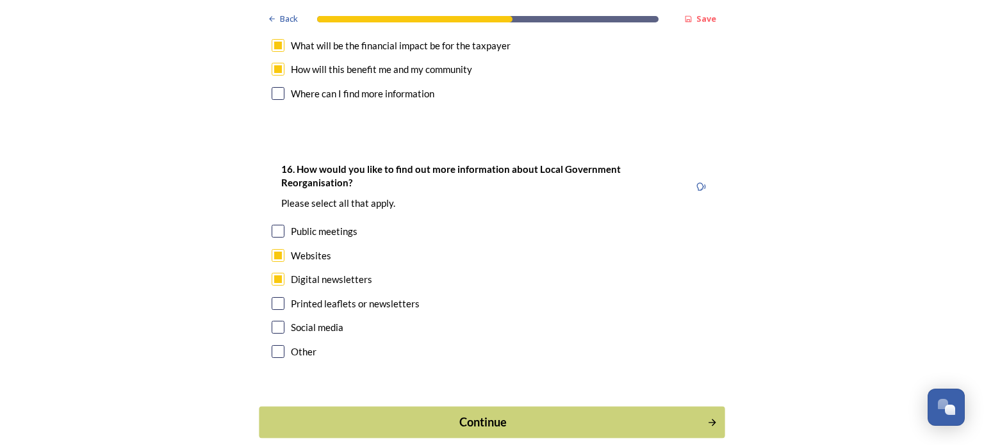
click at [497, 414] on div "Continue" at bounding box center [484, 422] width 434 height 17
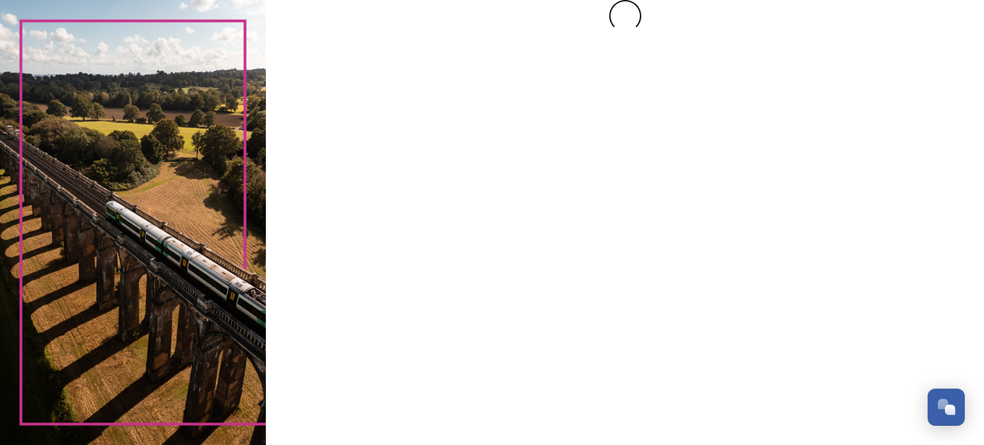
scroll to position [0, 0]
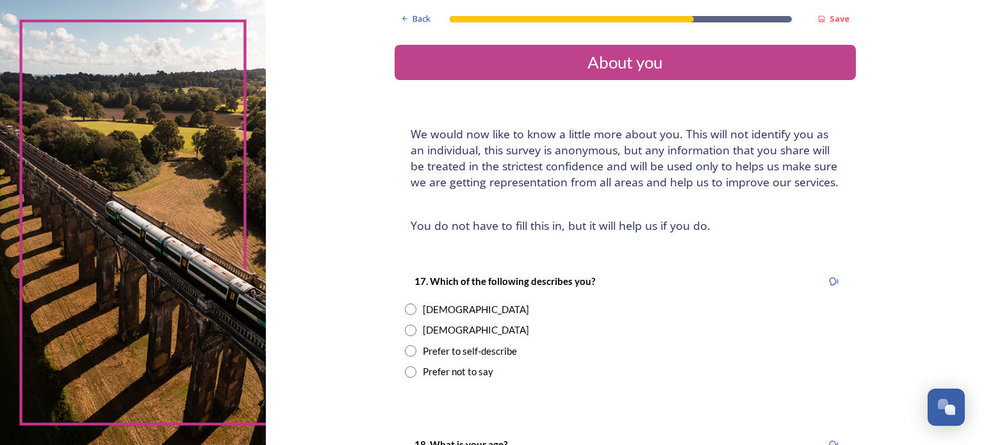
click at [405, 335] on input "radio" at bounding box center [411, 331] width 12 height 12
radio input "true"
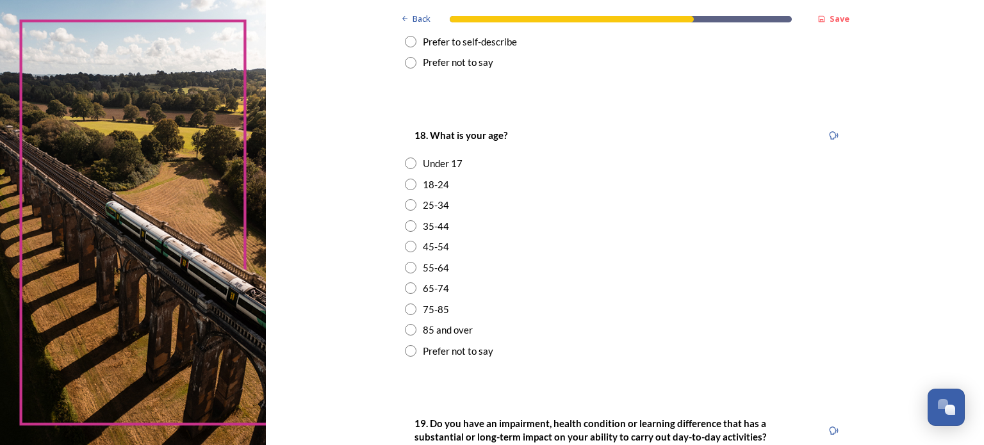
scroll to position [320, 0]
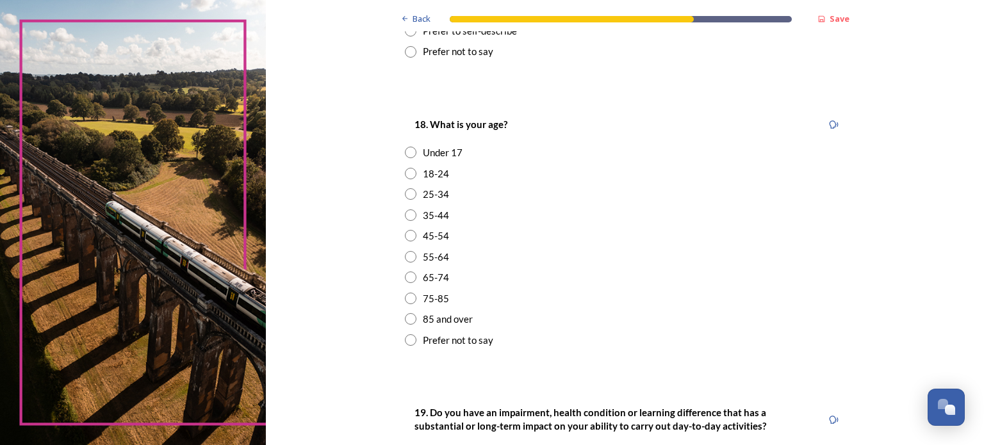
click at [405, 274] on input "radio" at bounding box center [411, 278] width 12 height 12
radio input "true"
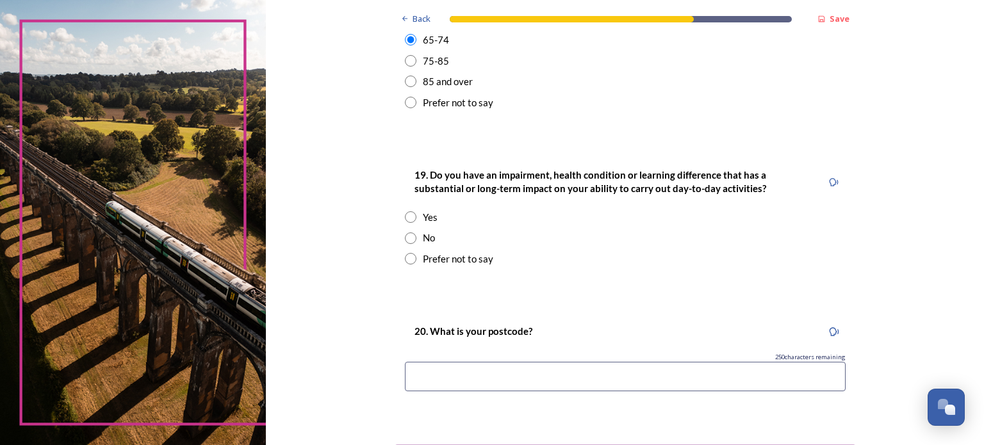
scroll to position [577, 0]
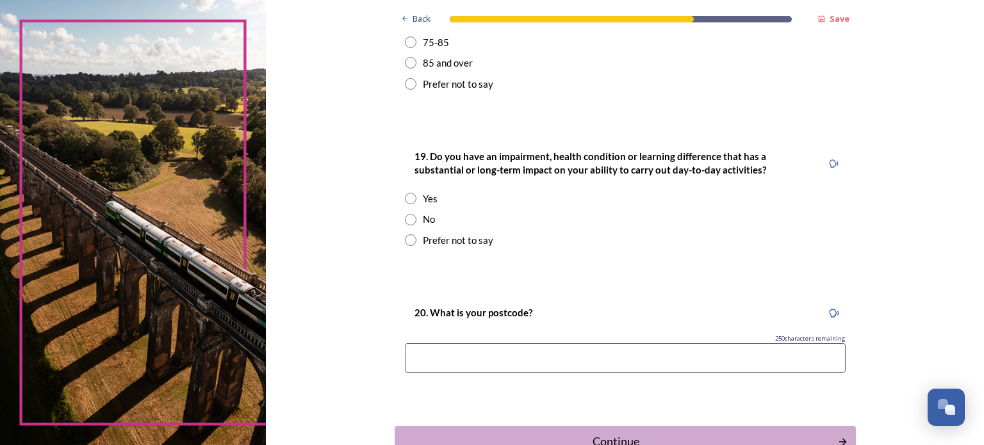
click at [405, 220] on input "radio" at bounding box center [411, 220] width 12 height 12
radio input "true"
click at [425, 348] on input at bounding box center [625, 358] width 441 height 29
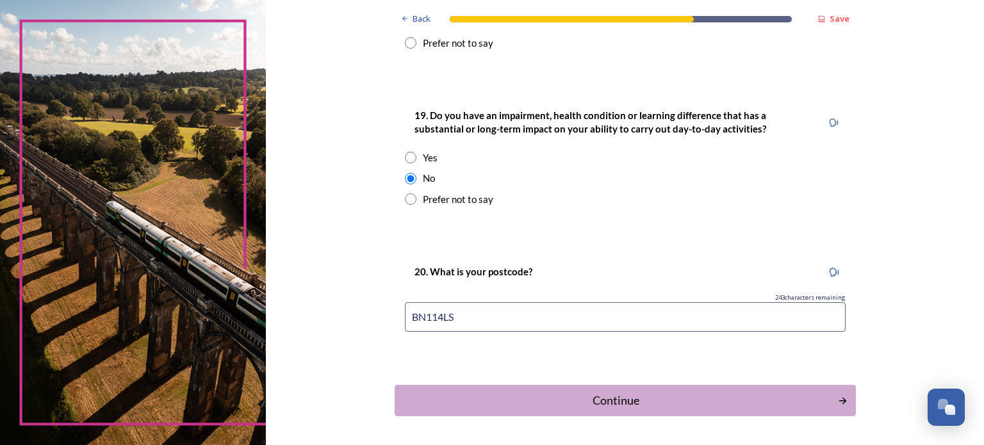
scroll to position [663, 0]
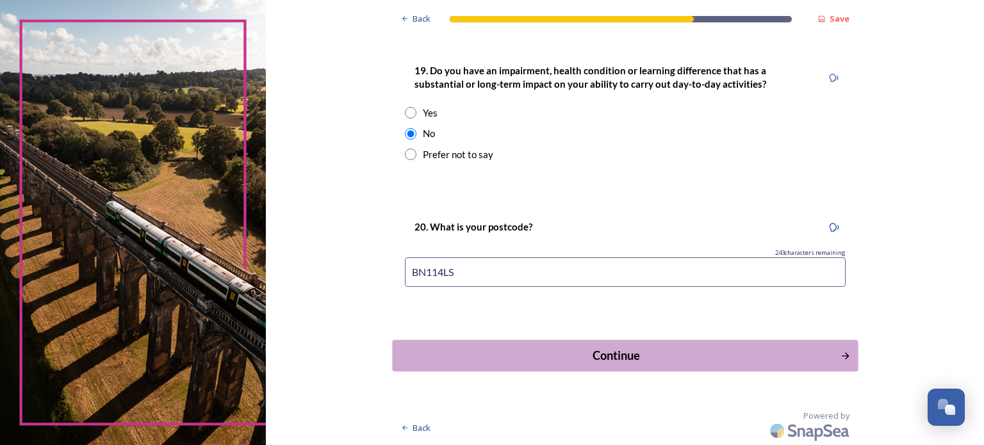
type input "BN114LS"
click at [602, 360] on div "Continue" at bounding box center [616, 355] width 434 height 17
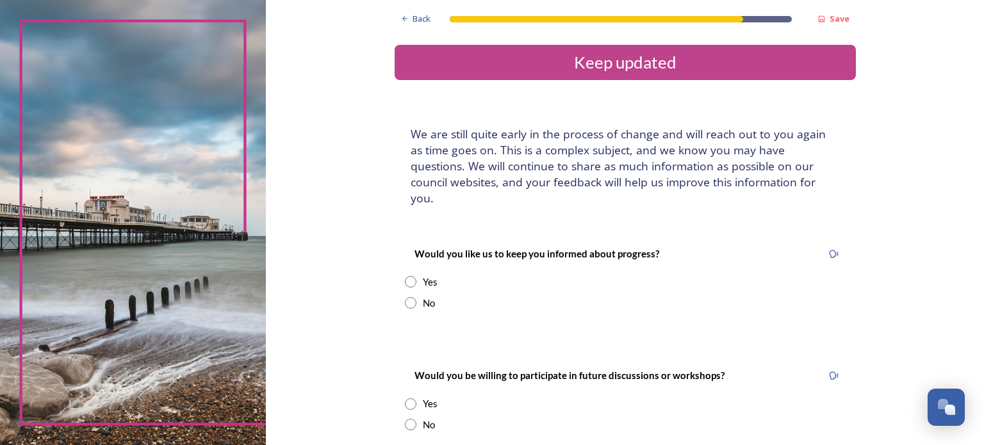
drag, startPoint x: 405, startPoint y: 266, endPoint x: 415, endPoint y: 279, distance: 16.4
click at [405, 276] on input "radio" at bounding box center [411, 282] width 12 height 12
radio input "true"
click at [438, 399] on input at bounding box center [625, 411] width 441 height 29
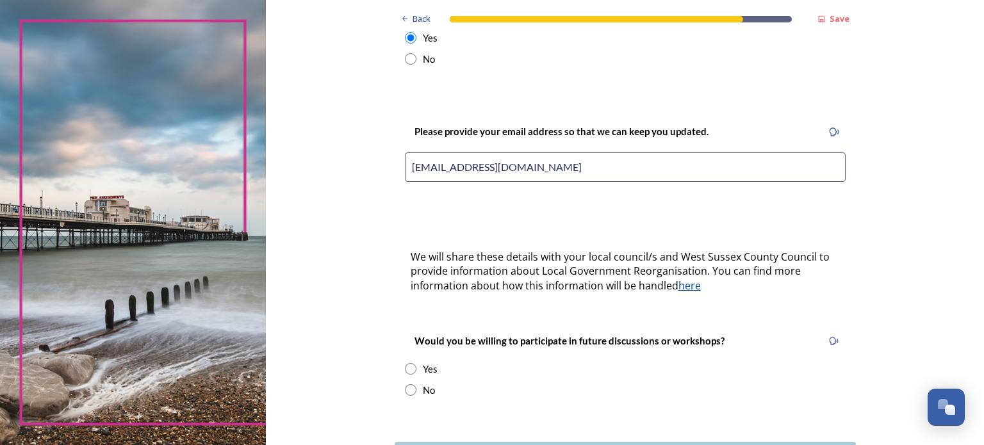
scroll to position [256, 0]
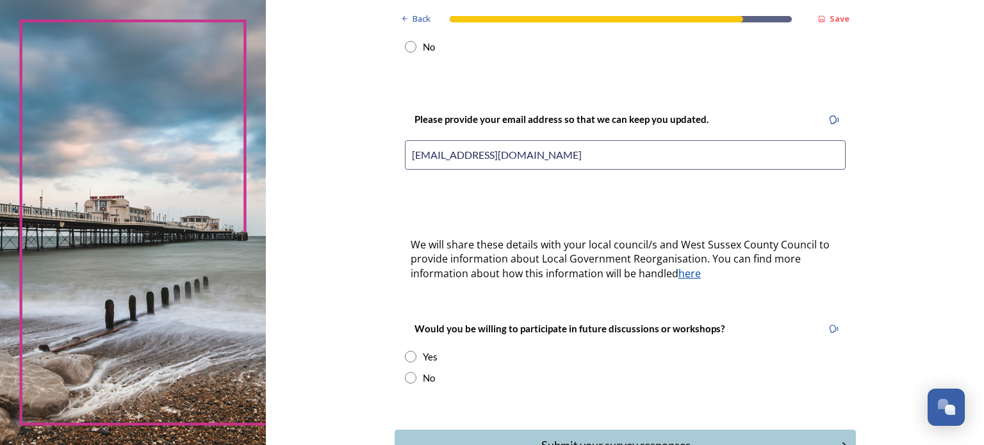
type input "[EMAIL_ADDRESS][DOMAIN_NAME]"
click at [405, 351] on input "radio" at bounding box center [411, 357] width 12 height 12
radio input "true"
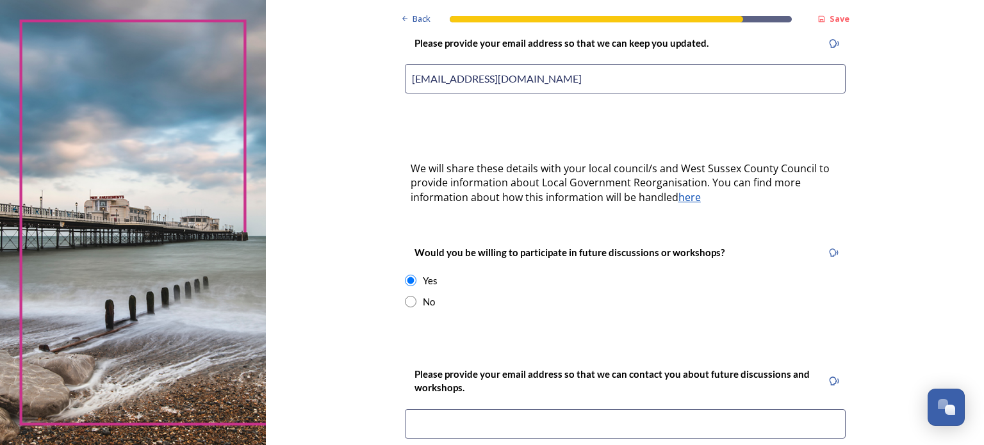
scroll to position [449, 0]
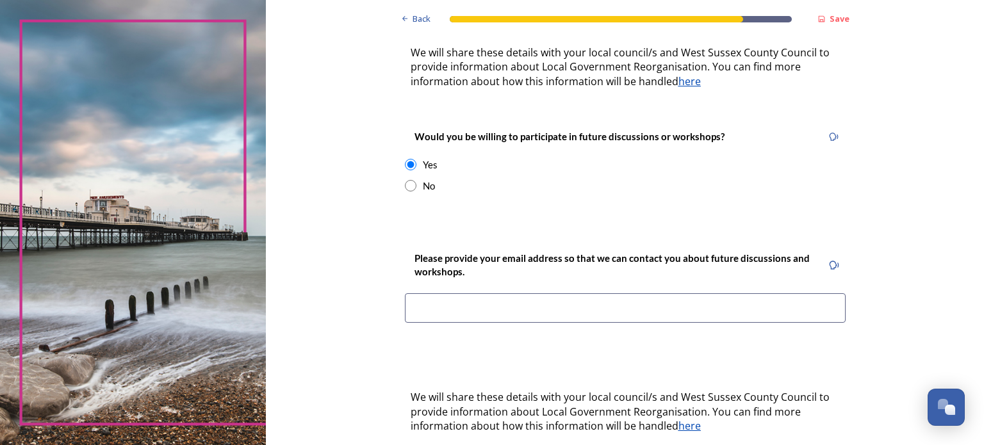
click at [451, 296] on input at bounding box center [625, 308] width 441 height 29
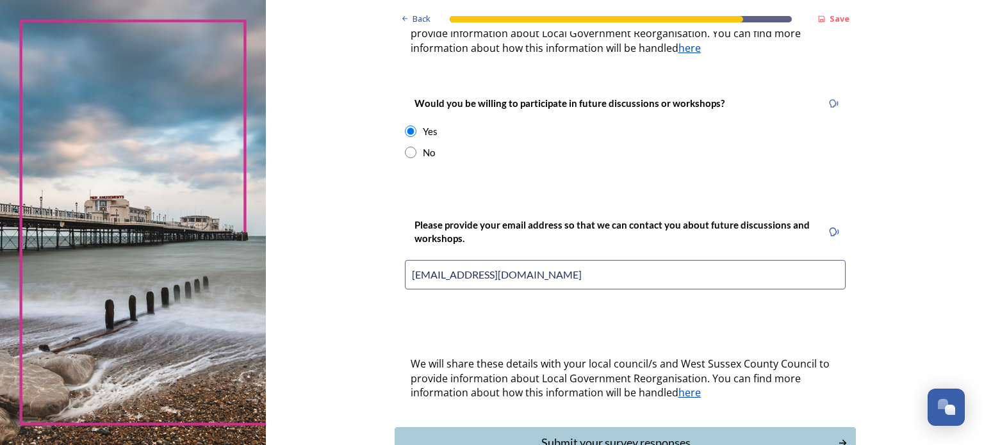
scroll to position [552, 0]
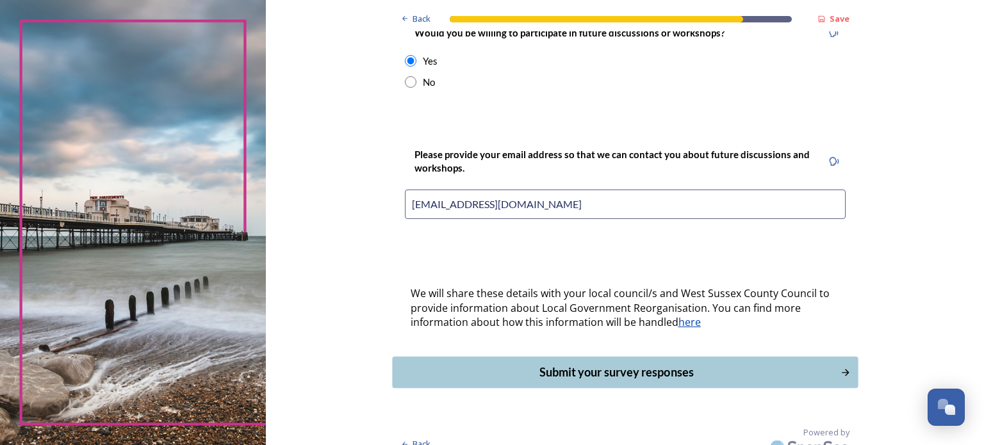
type input "[EMAIL_ADDRESS][DOMAIN_NAME]"
click at [615, 364] on div "Submit your survey responses" at bounding box center [616, 372] width 434 height 17
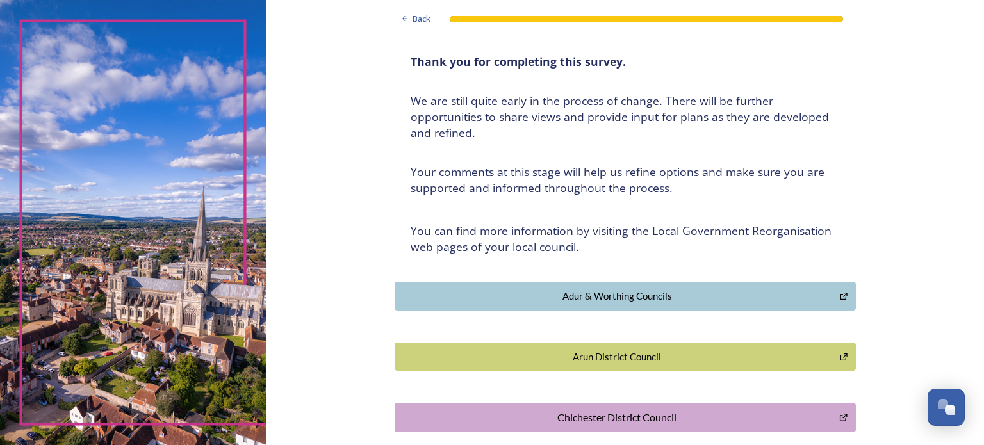
scroll to position [0, 0]
